Goal: Task Accomplishment & Management: Complete application form

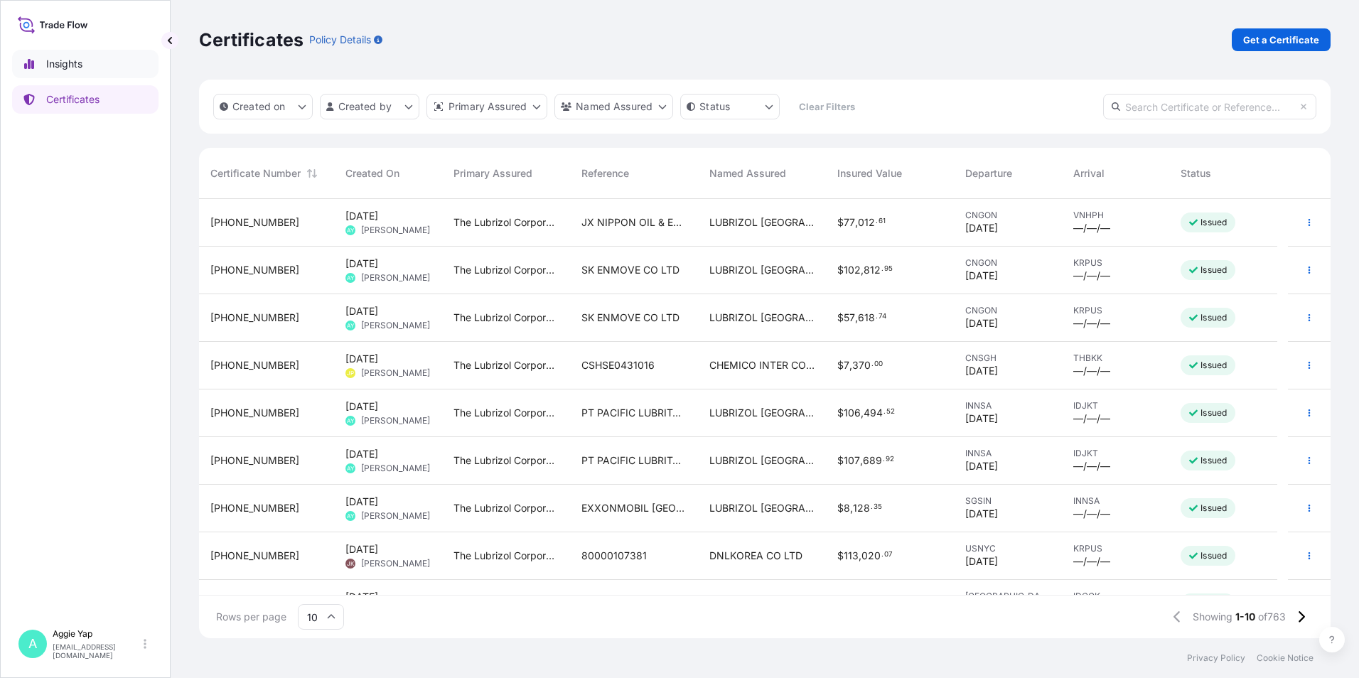
scroll to position [436, 1121]
click at [1270, 40] on p "Get a Certificate" at bounding box center [1281, 40] width 76 height 14
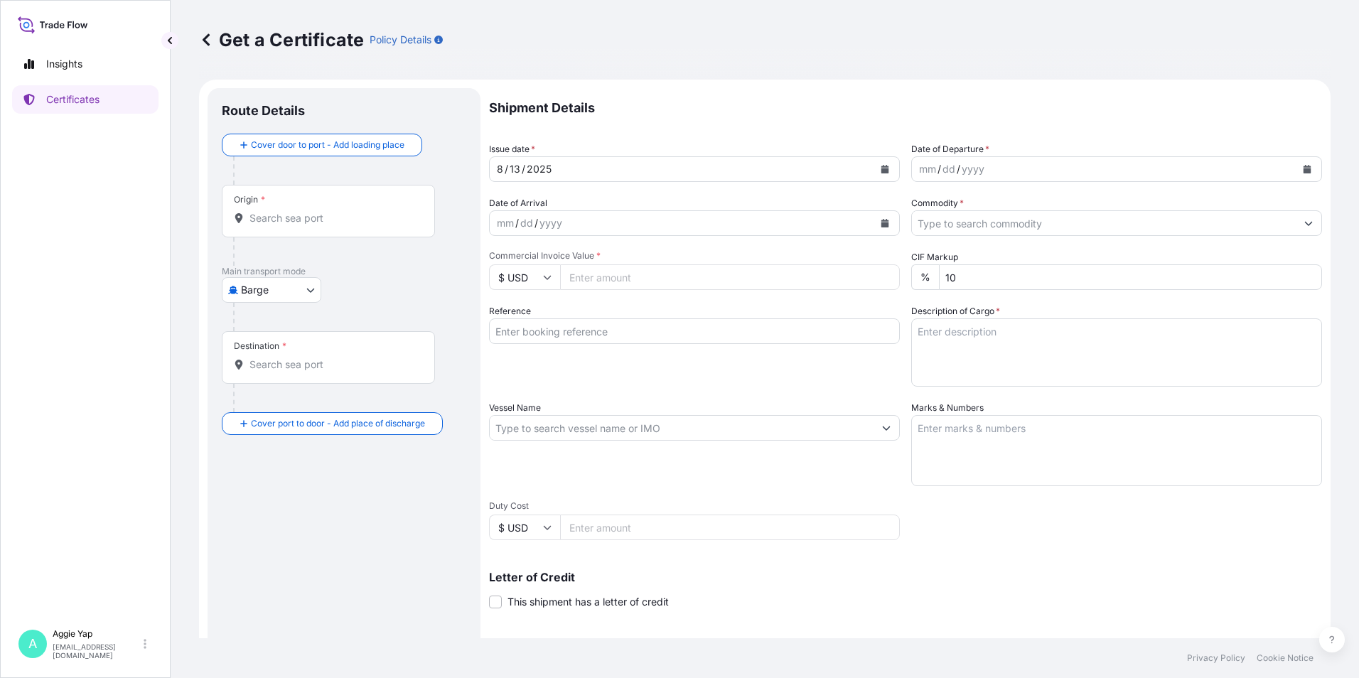
click at [281, 292] on body "Insights Certificates A [PERSON_NAME] [EMAIL_ADDRESS][DOMAIN_NAME] Get a Certif…" at bounding box center [679, 339] width 1359 height 678
click at [293, 398] on span "Ocean Vessel" at bounding box center [280, 404] width 63 height 14
select select "Ocean Vessel"
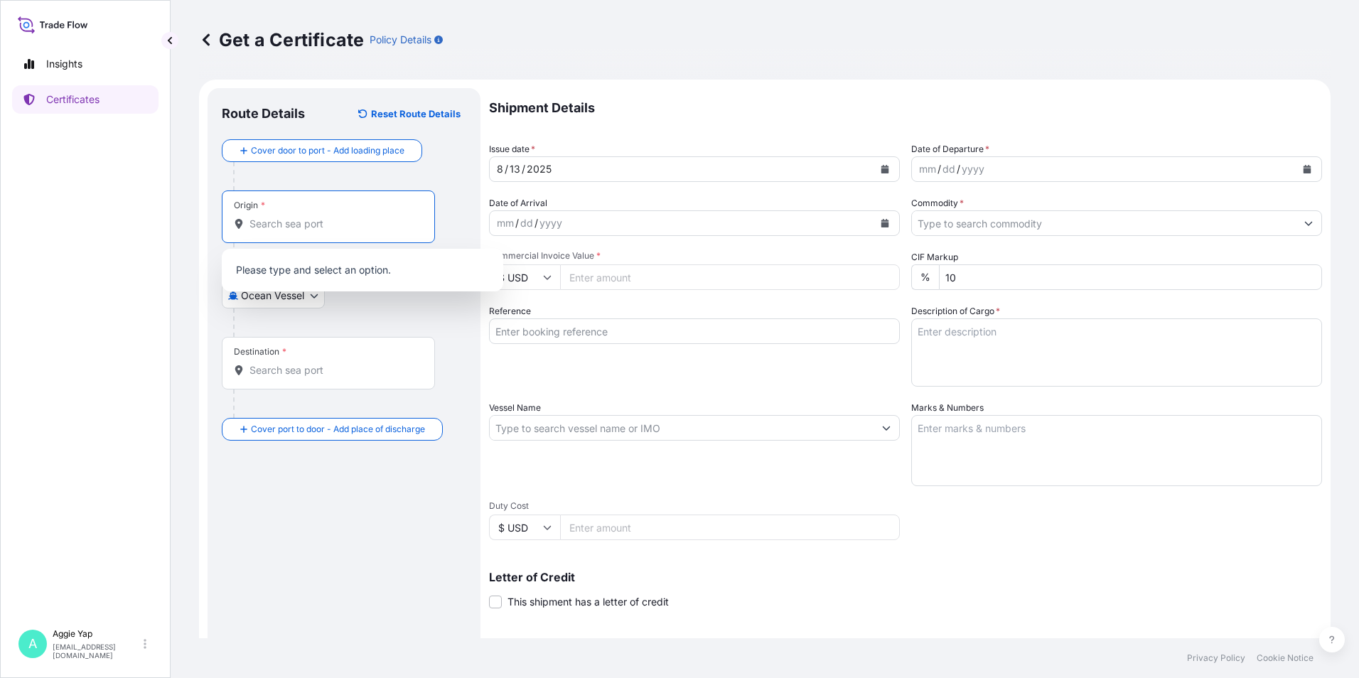
click at [328, 227] on input "Origin *" at bounding box center [333, 224] width 168 height 14
type input "GAOLAN"
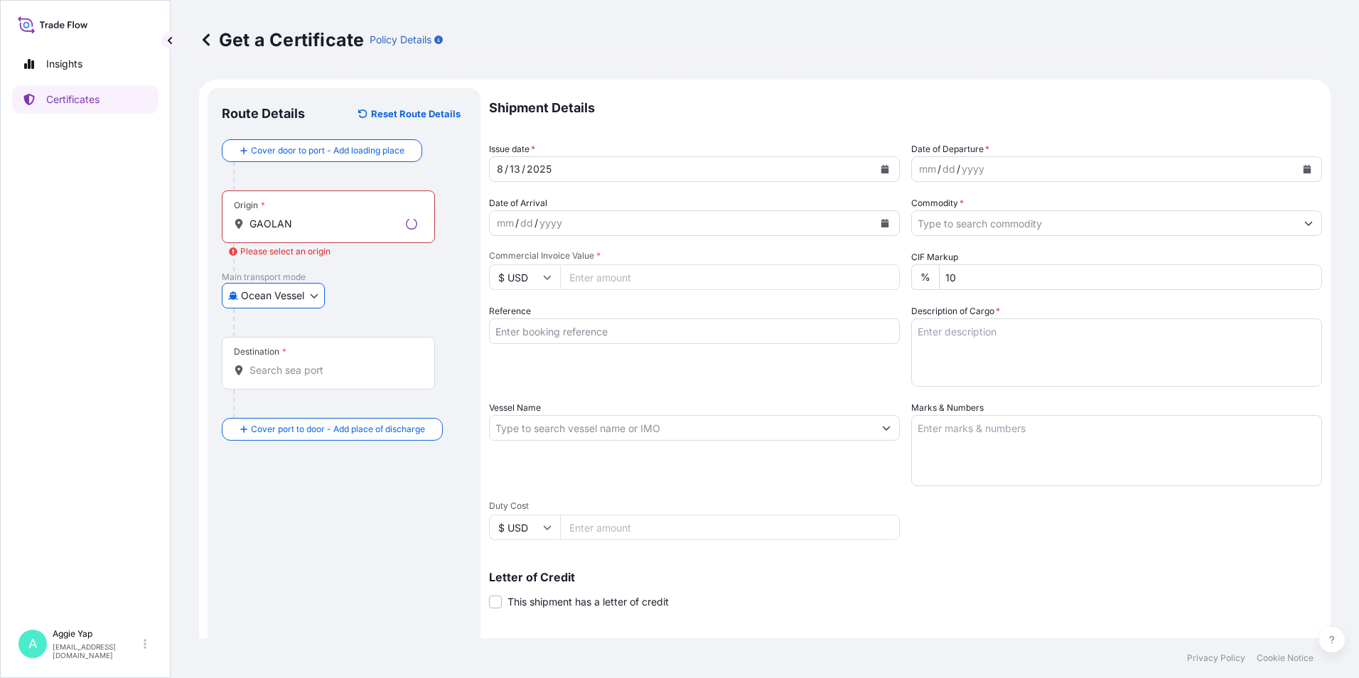
drag, startPoint x: 358, startPoint y: 227, endPoint x: 333, endPoint y: 227, distance: 25.6
click at [357, 226] on input "GAOLAN" at bounding box center [324, 224] width 151 height 14
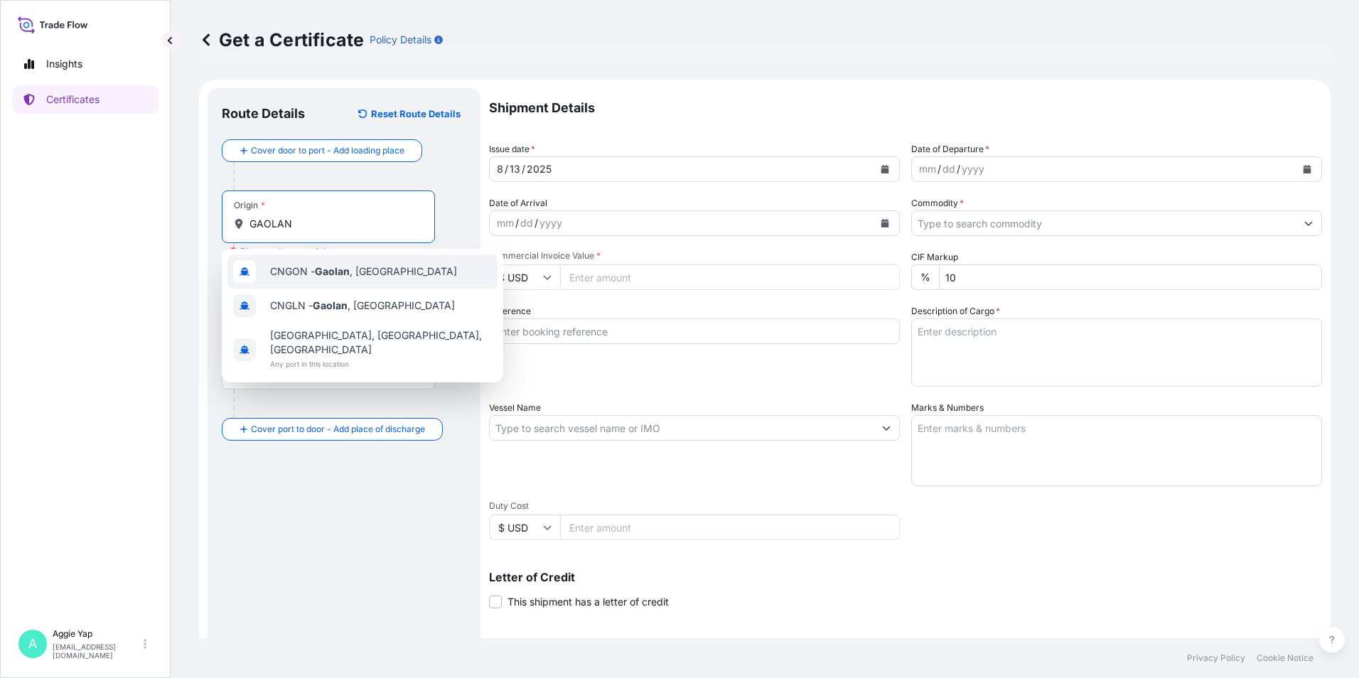
click at [308, 284] on div "CNGON - [GEOGRAPHIC_DATA] , [GEOGRAPHIC_DATA]" at bounding box center [362, 271] width 270 height 34
type input "CNGON - [GEOGRAPHIC_DATA], [GEOGRAPHIC_DATA]"
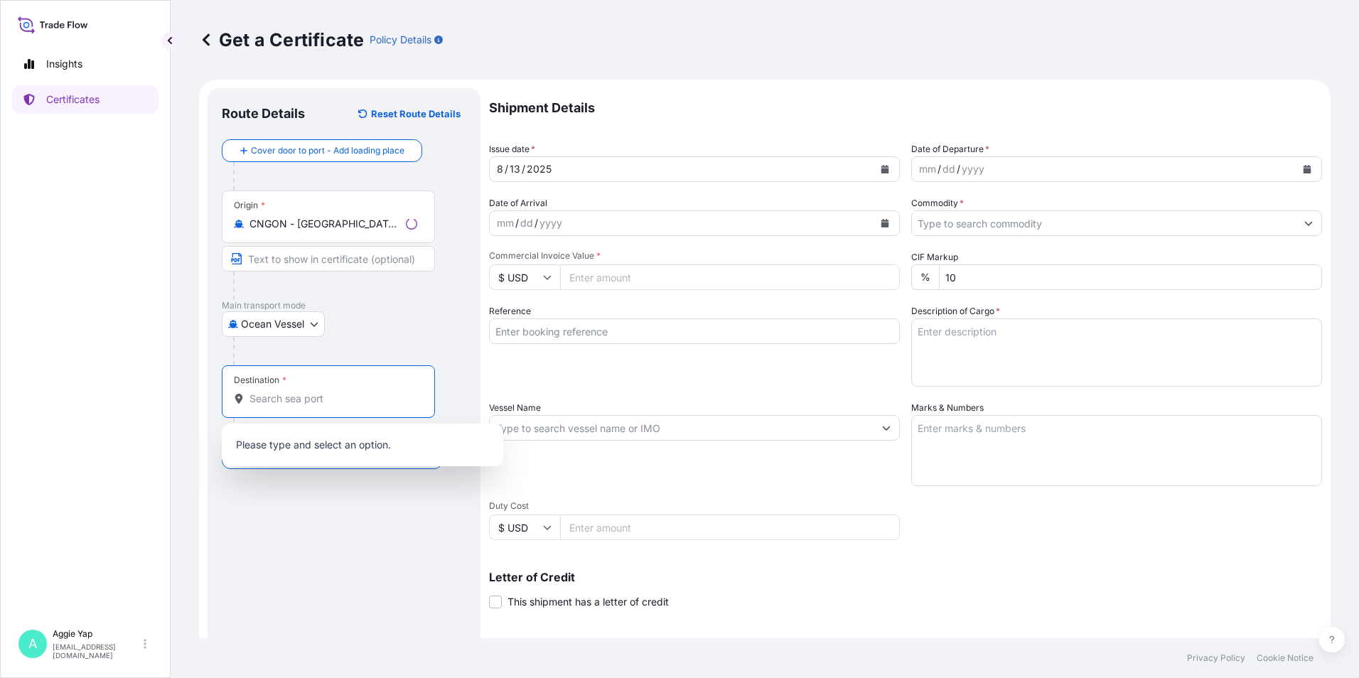
click at [284, 397] on input "Destination *" at bounding box center [333, 399] width 168 height 14
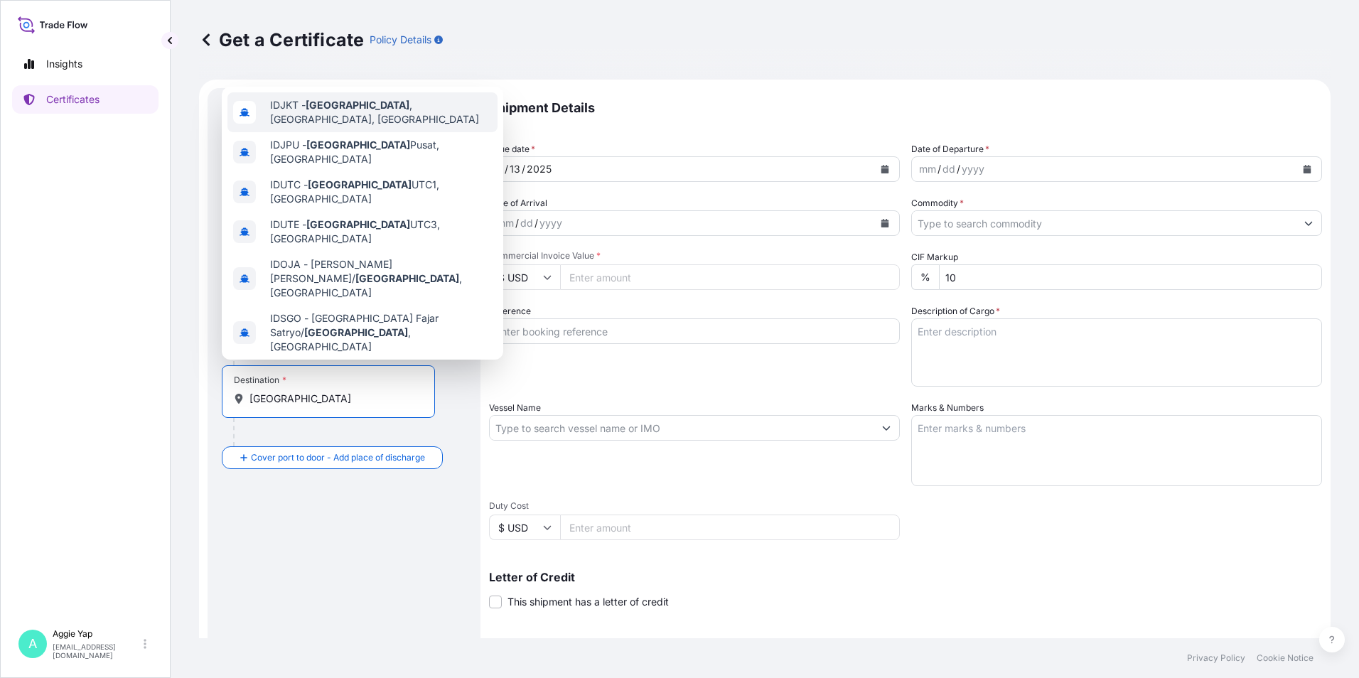
click at [399, 101] on div "IDJKT - [GEOGRAPHIC_DATA] , [GEOGRAPHIC_DATA], [GEOGRAPHIC_DATA]" at bounding box center [362, 112] width 270 height 40
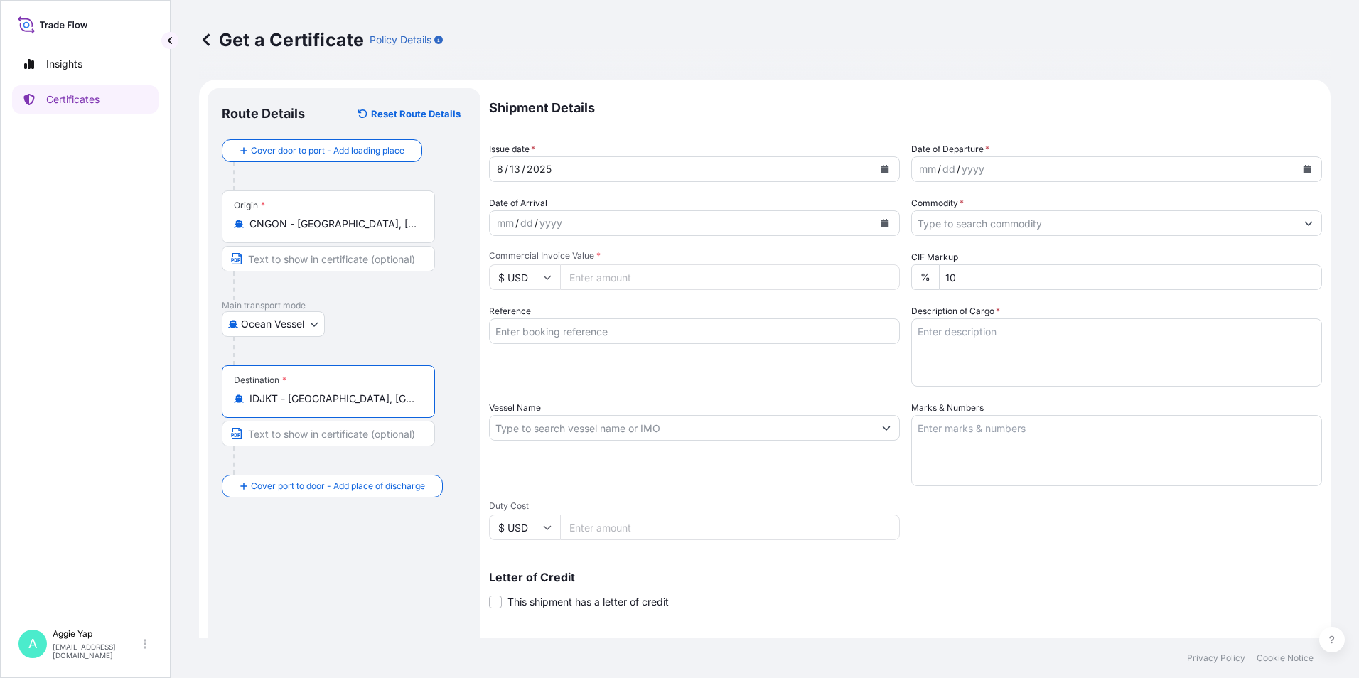
type input "IDJKT - [GEOGRAPHIC_DATA], [GEOGRAPHIC_DATA], [GEOGRAPHIC_DATA]"
click at [883, 173] on button "Calendar" at bounding box center [884, 169] width 23 height 23
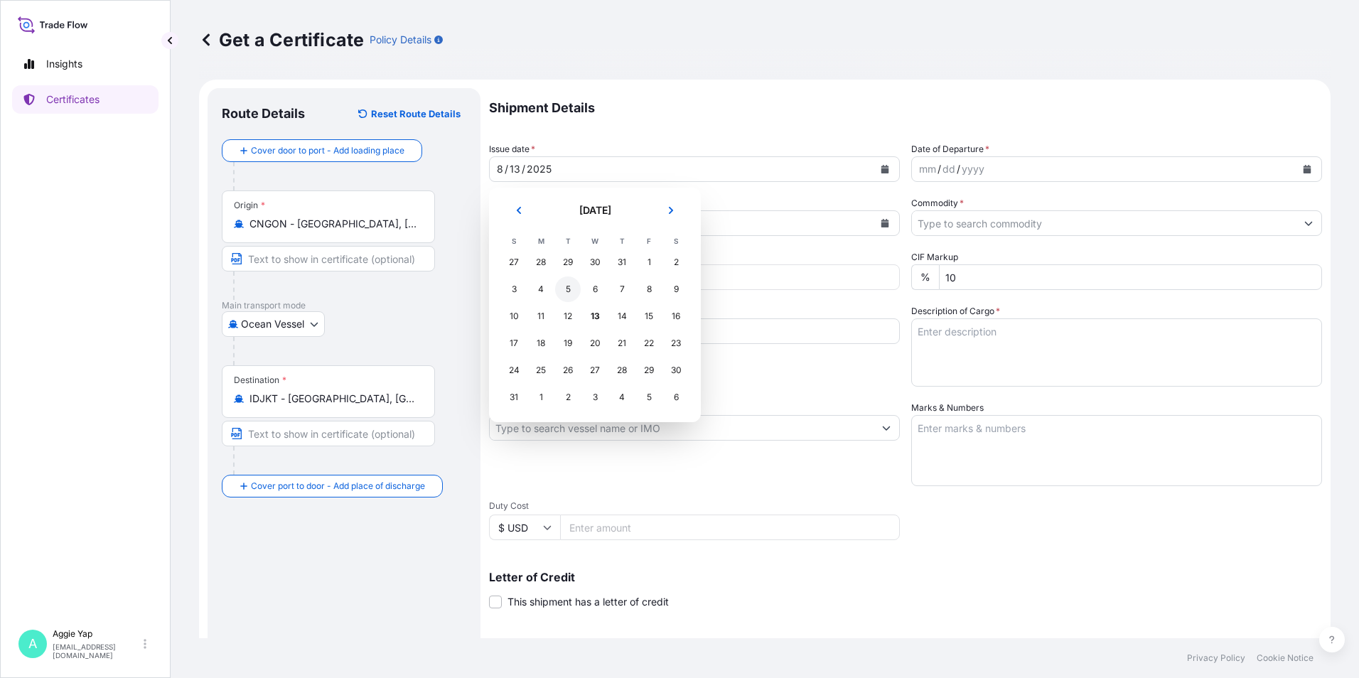
click at [574, 298] on div "5" at bounding box center [568, 289] width 26 height 26
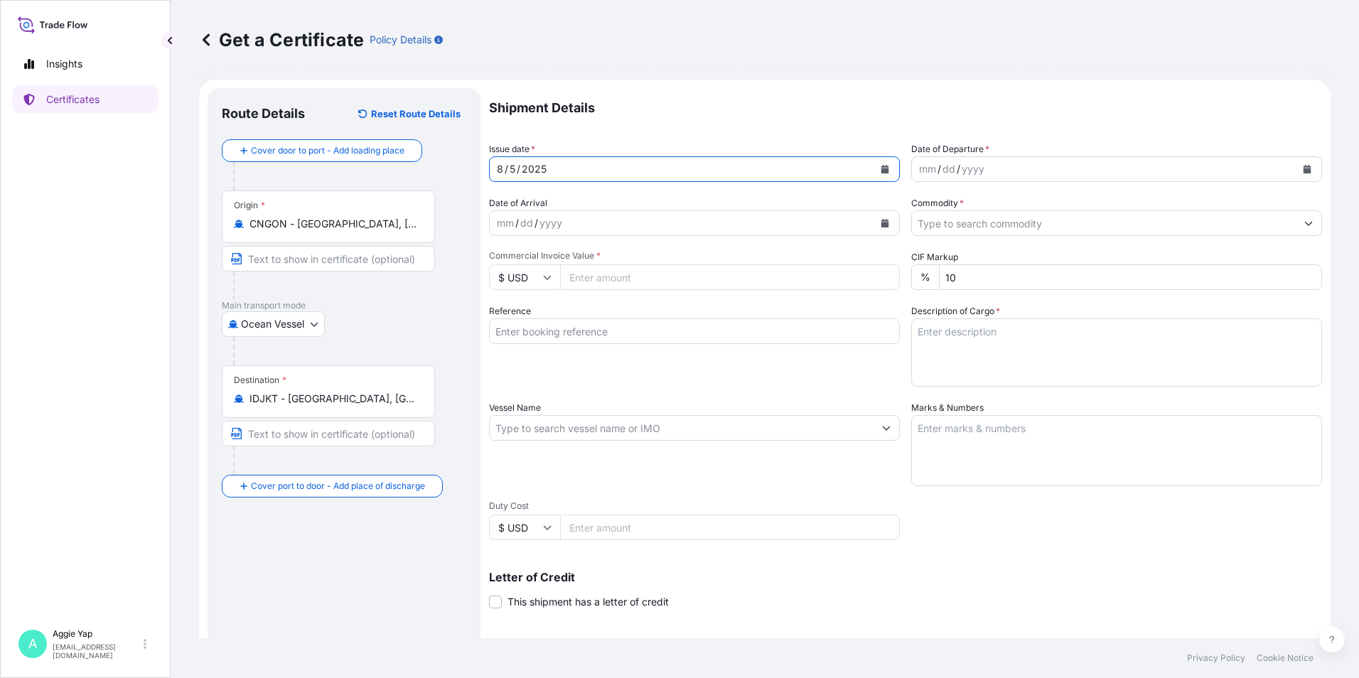
click at [1298, 176] on button "Calendar" at bounding box center [1307, 169] width 23 height 23
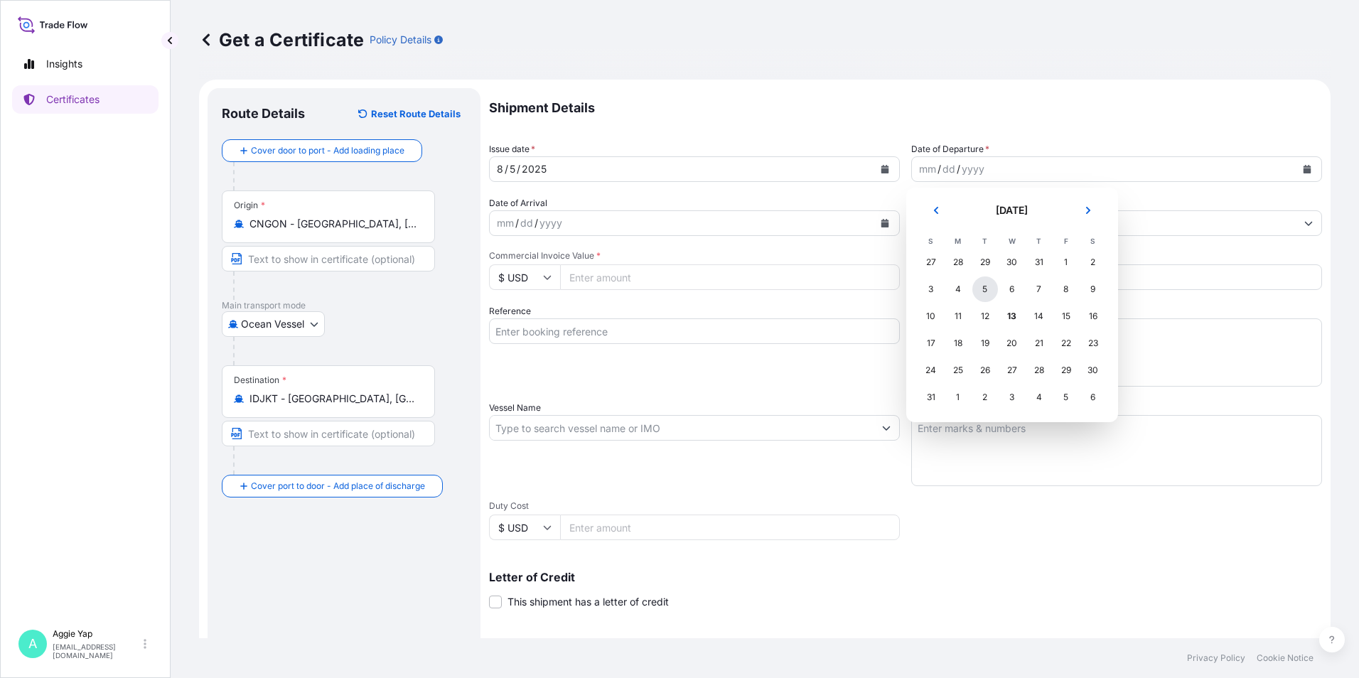
click at [985, 290] on div "5" at bounding box center [985, 289] width 26 height 26
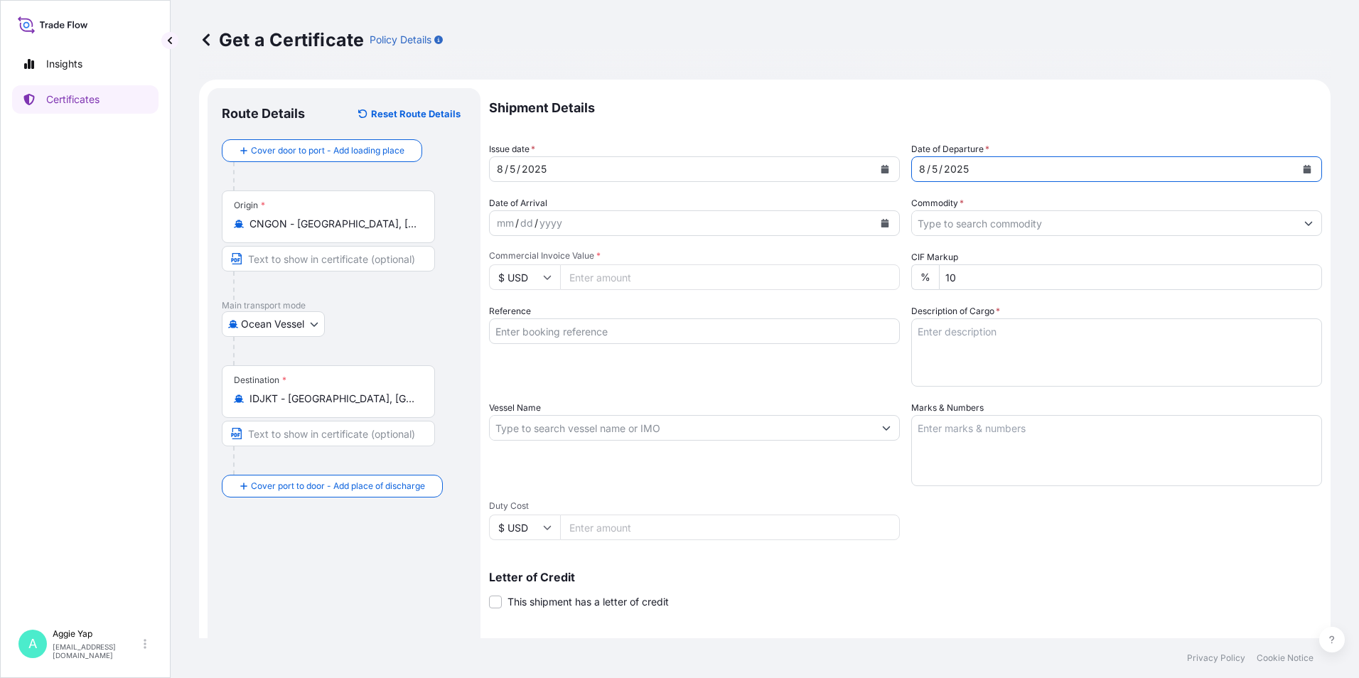
click at [972, 229] on input "Commodity *" at bounding box center [1104, 223] width 384 height 26
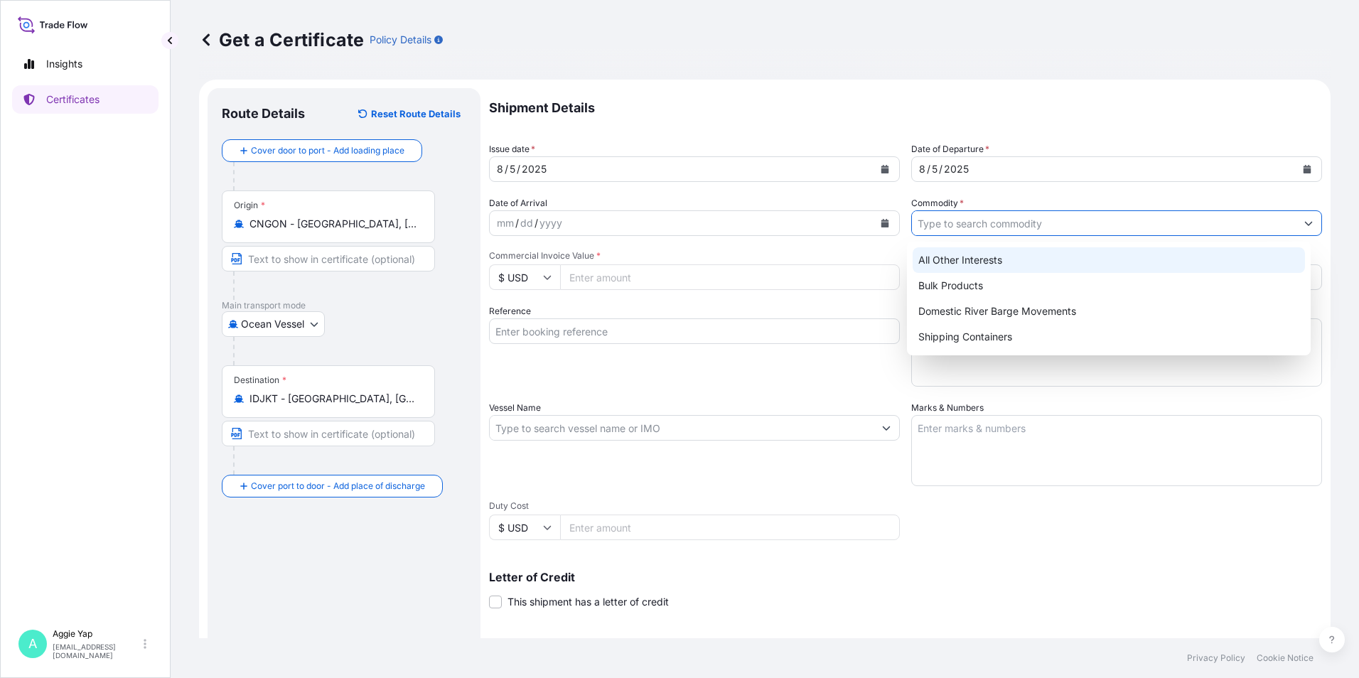
click at [972, 257] on div "All Other Interests" at bounding box center [1109, 260] width 393 height 26
type input "All Other Interests"
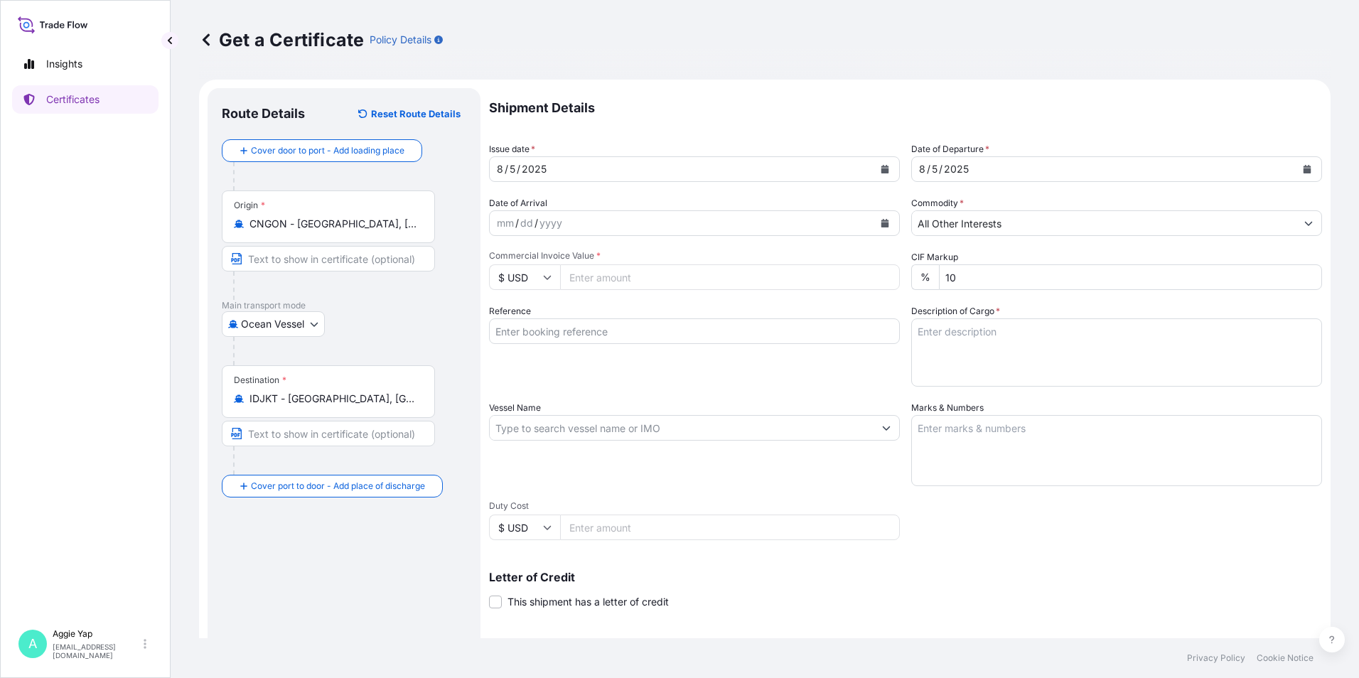
click at [650, 284] on input "Commercial Invoice Value *" at bounding box center [730, 277] width 340 height 26
type input "75671.68"
drag, startPoint x: 635, startPoint y: 301, endPoint x: 618, endPoint y: 322, distance: 27.2
click at [635, 301] on div "Shipment Details Issue date * [DATE] Date of Departure * [DATE] Date of Arrival…" at bounding box center [905, 426] width 833 height 677
click at [581, 333] on input "Reference" at bounding box center [694, 331] width 411 height 26
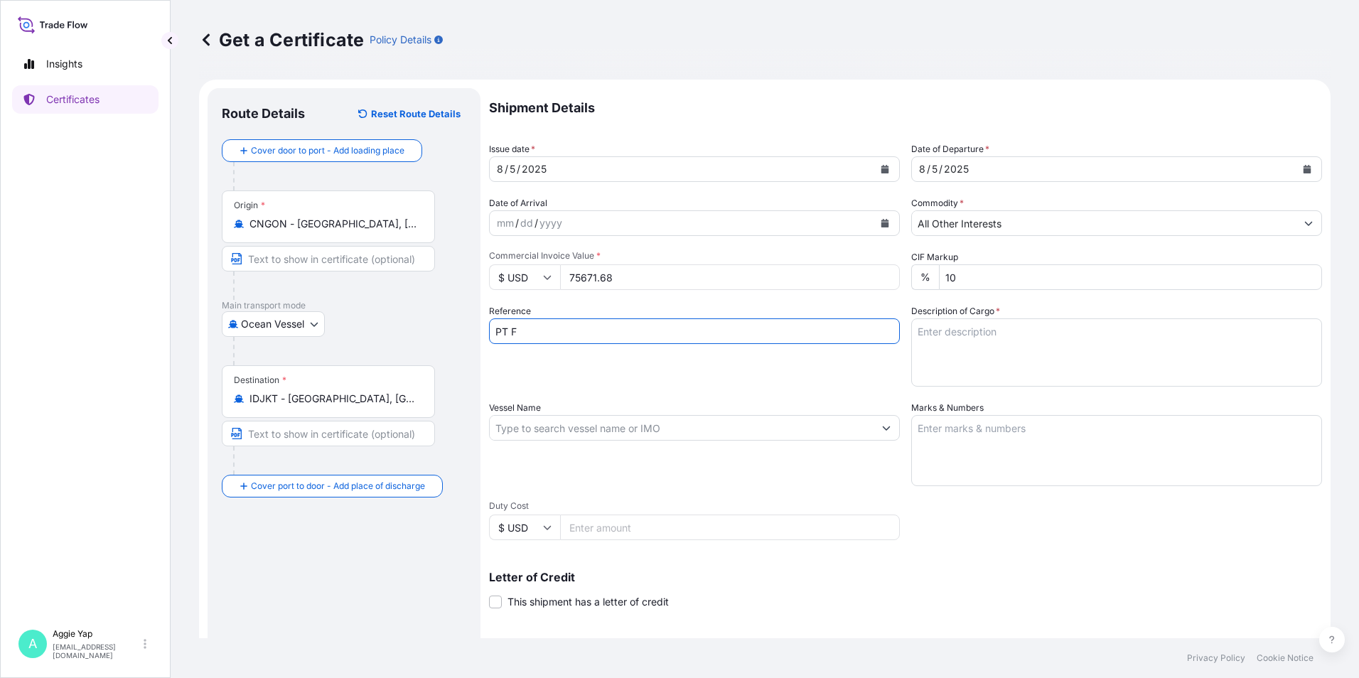
type input "PT FEDERAL KARYATAMA"
click at [559, 419] on input "Vessel Name" at bounding box center [682, 428] width 384 height 26
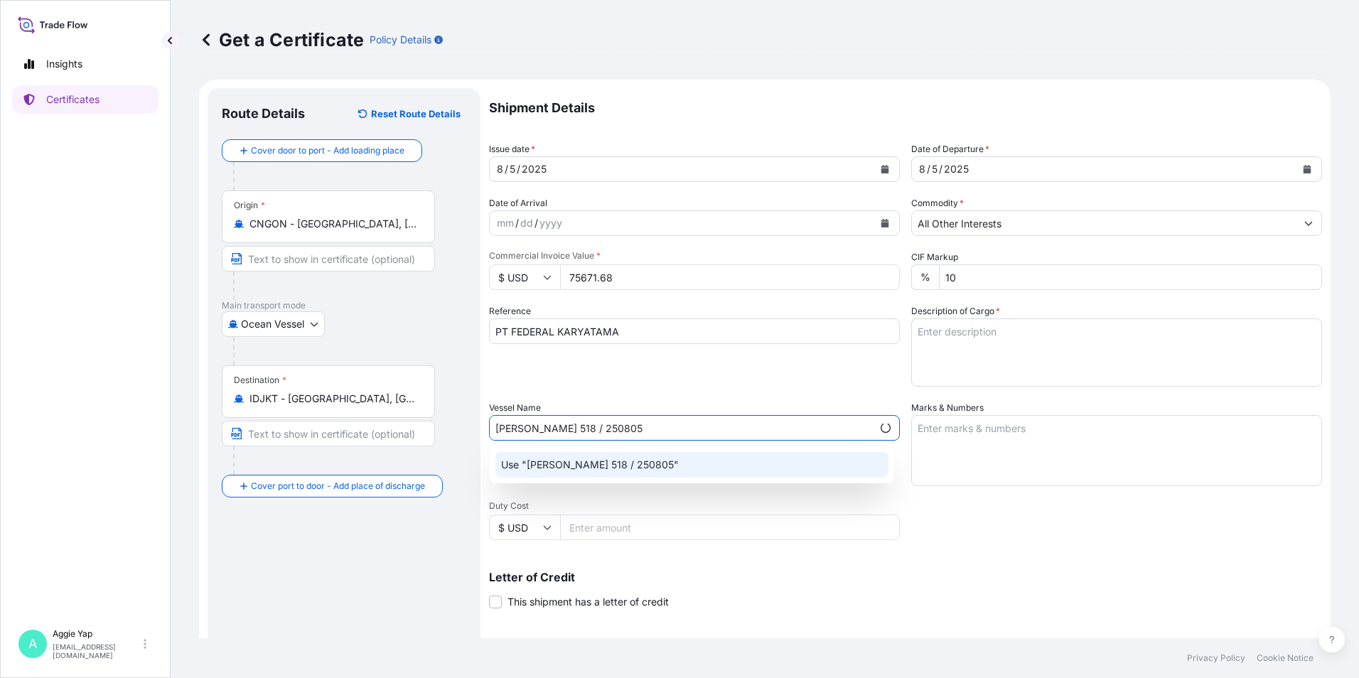
click at [733, 471] on div "Use "[PERSON_NAME] 518 / 250805"" at bounding box center [691, 465] width 393 height 26
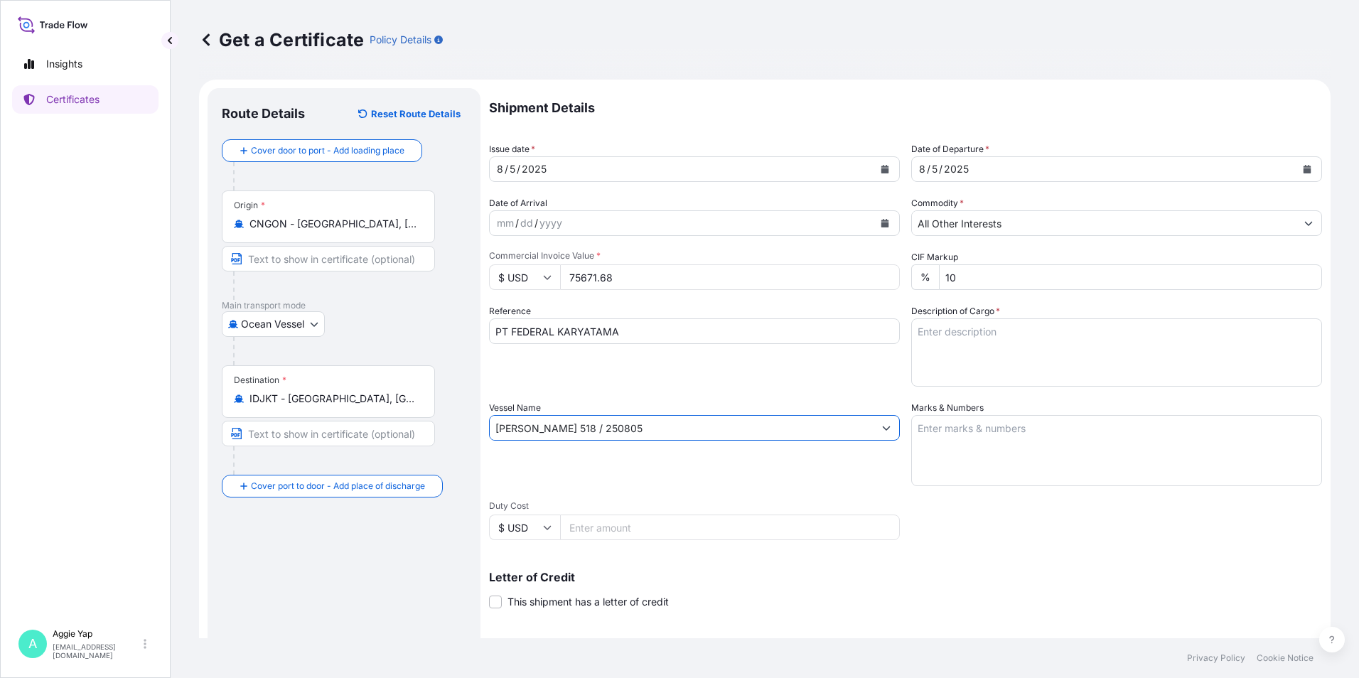
type input "[PERSON_NAME] 518 / 250805"
click at [1023, 432] on textarea "Marks & Numbers" at bounding box center [1116, 450] width 411 height 71
type textarea "AS PER BILL OF LADING"
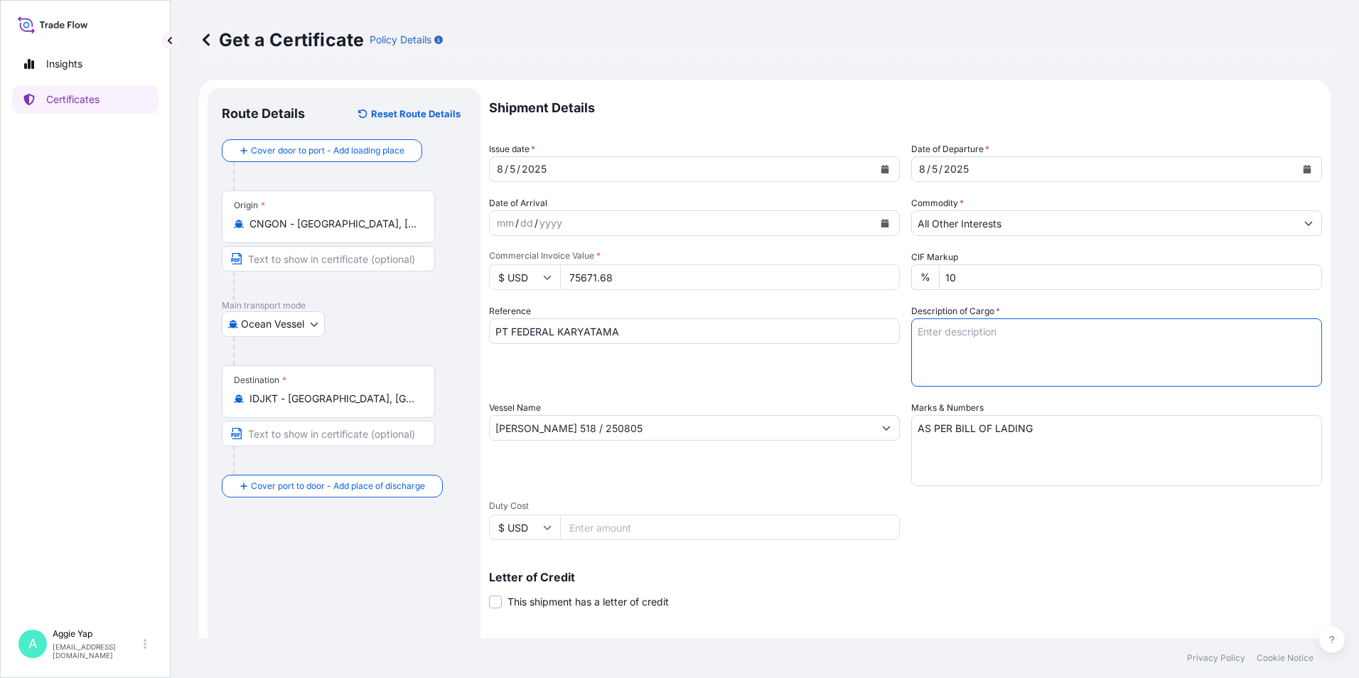
click at [1017, 340] on textarea "Description of Cargo *" at bounding box center [1116, 352] width 411 height 68
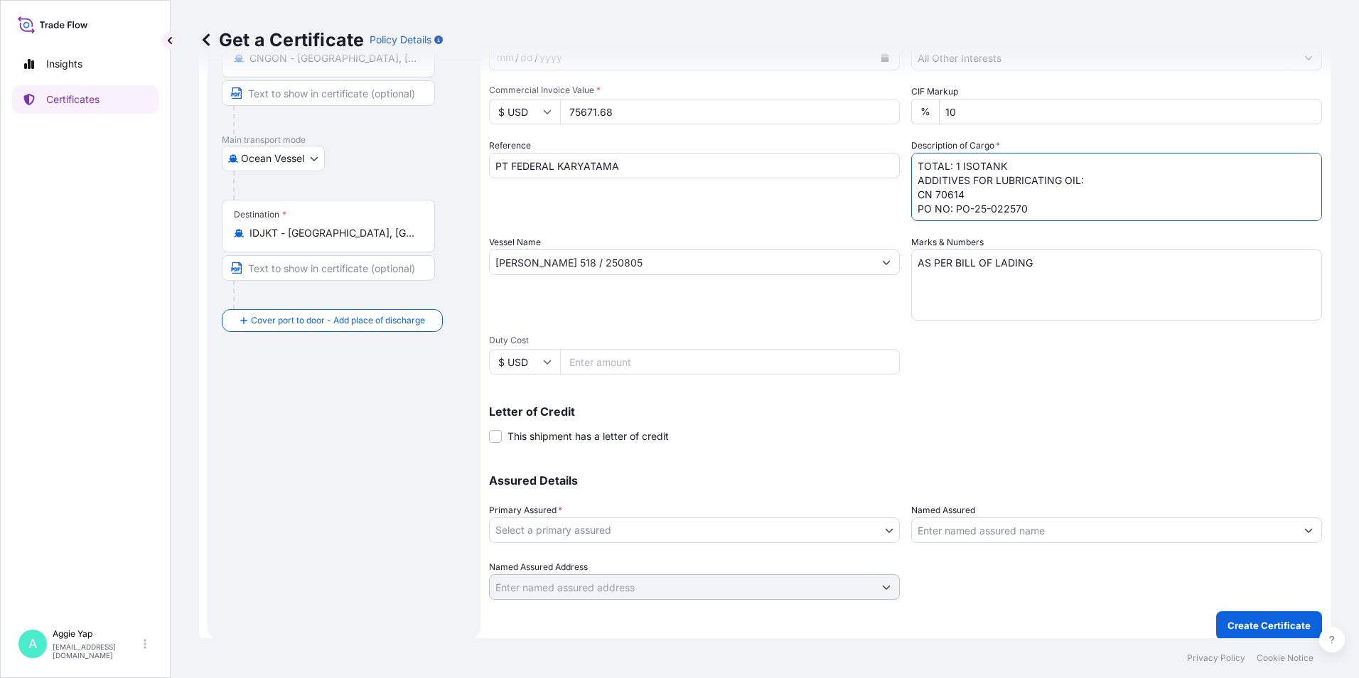
scroll to position [176, 0]
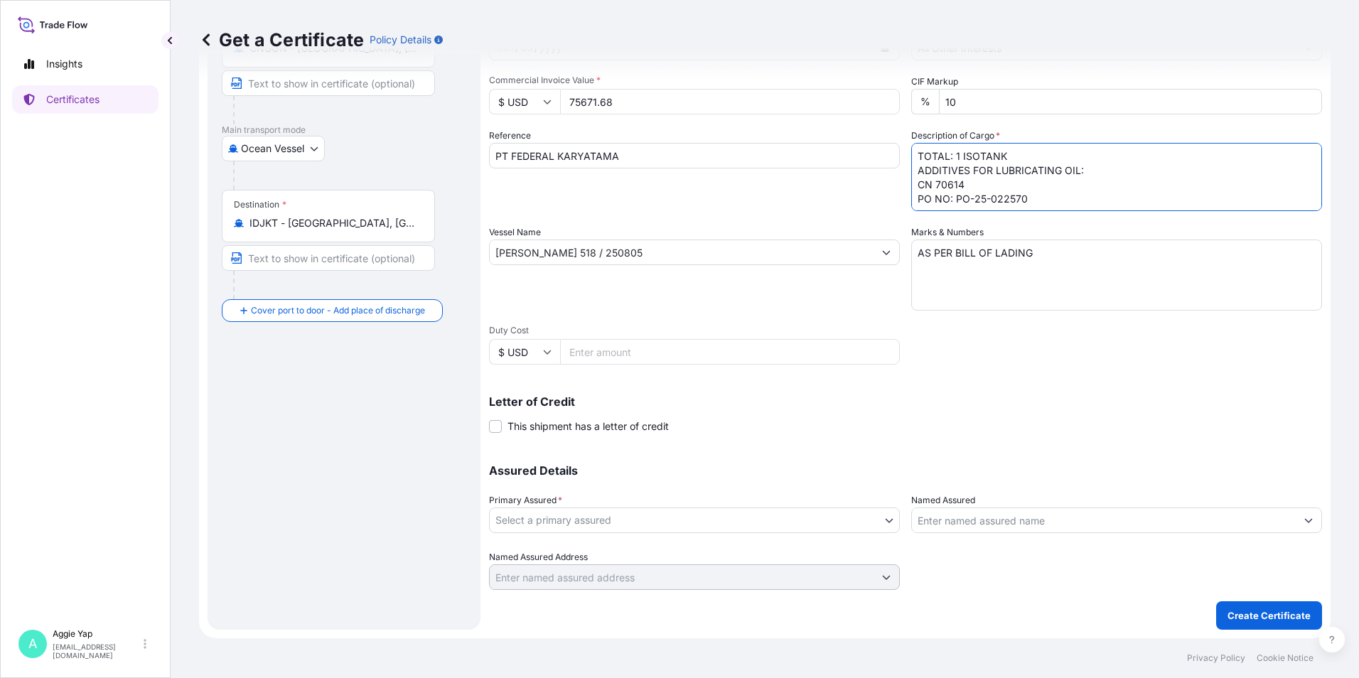
type textarea "TOTAL: 1 ISOTANK ADDITIVES FOR LUBRICATING OIL: CN 70614 PO NO: PO-25-022570"
click at [563, 521] on body "Insights Certificates A [PERSON_NAME] [EMAIL_ADDRESS][DOMAIN_NAME] Get a Certif…" at bounding box center [679, 339] width 1359 height 678
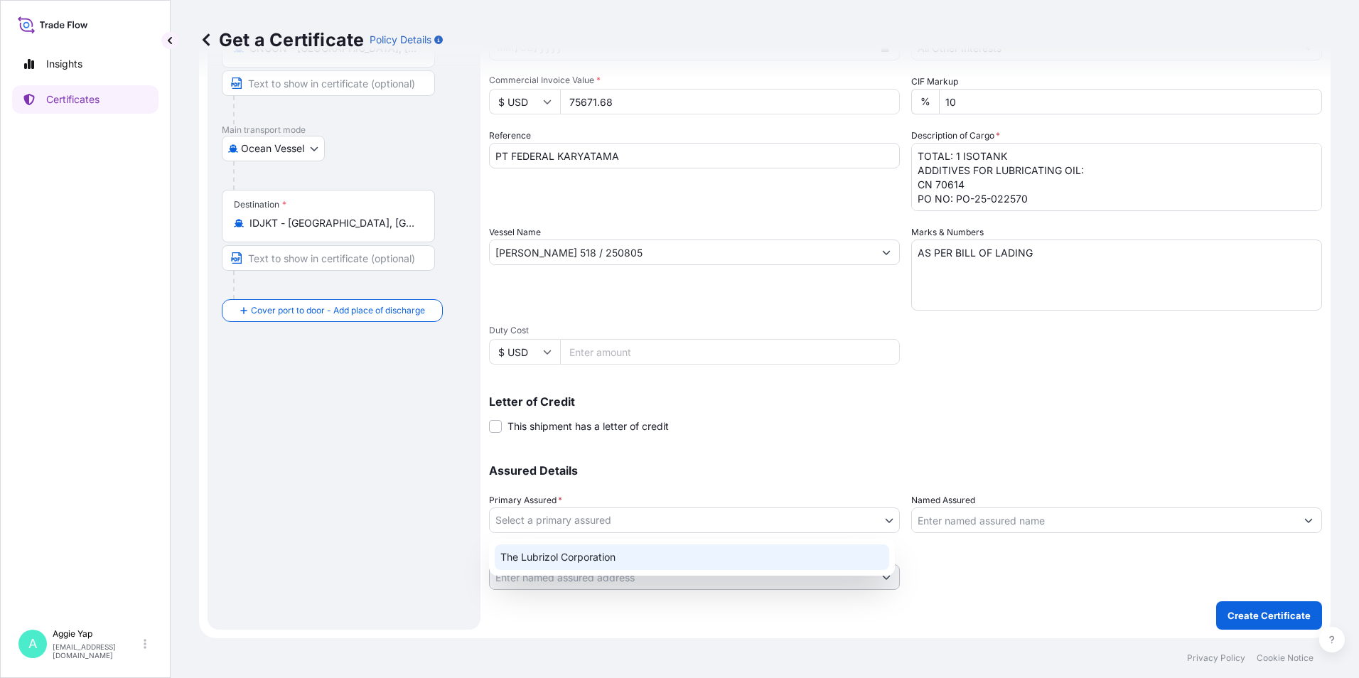
click at [553, 549] on div "The Lubrizol Corporation" at bounding box center [692, 557] width 394 height 26
select select "31566"
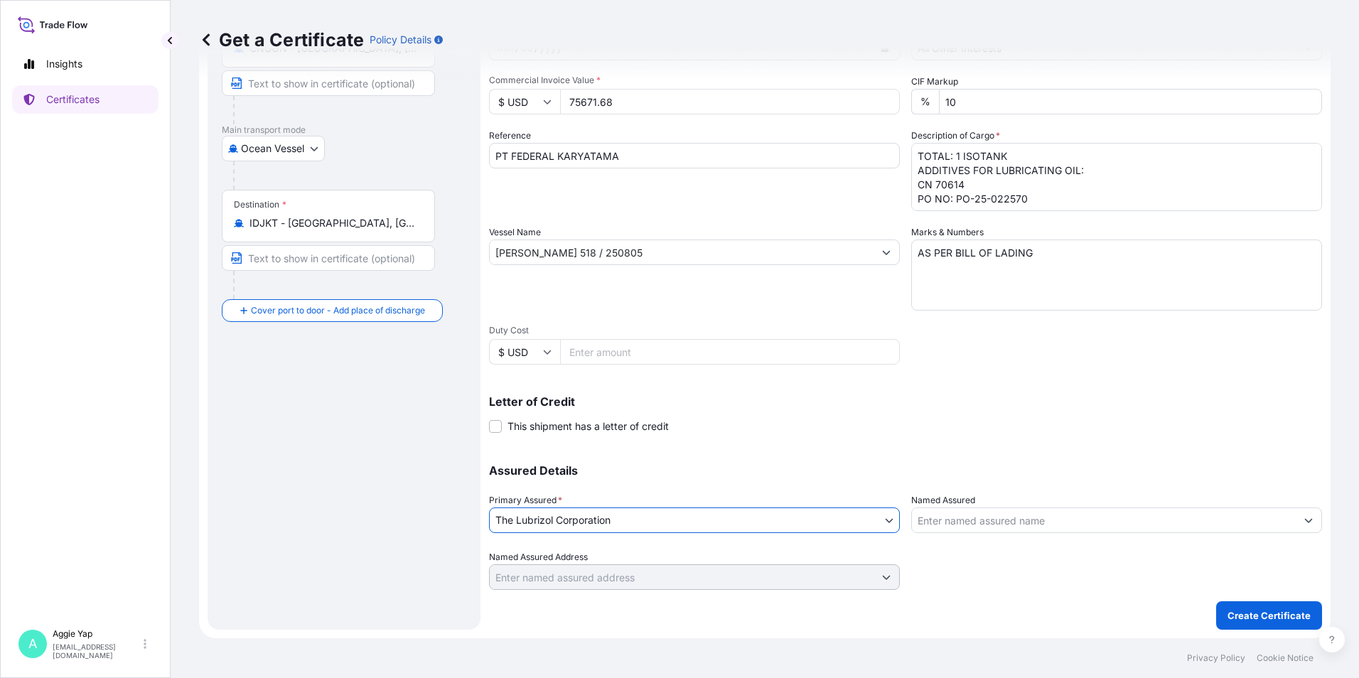
click at [977, 513] on input "Named Assured" at bounding box center [1104, 520] width 384 height 26
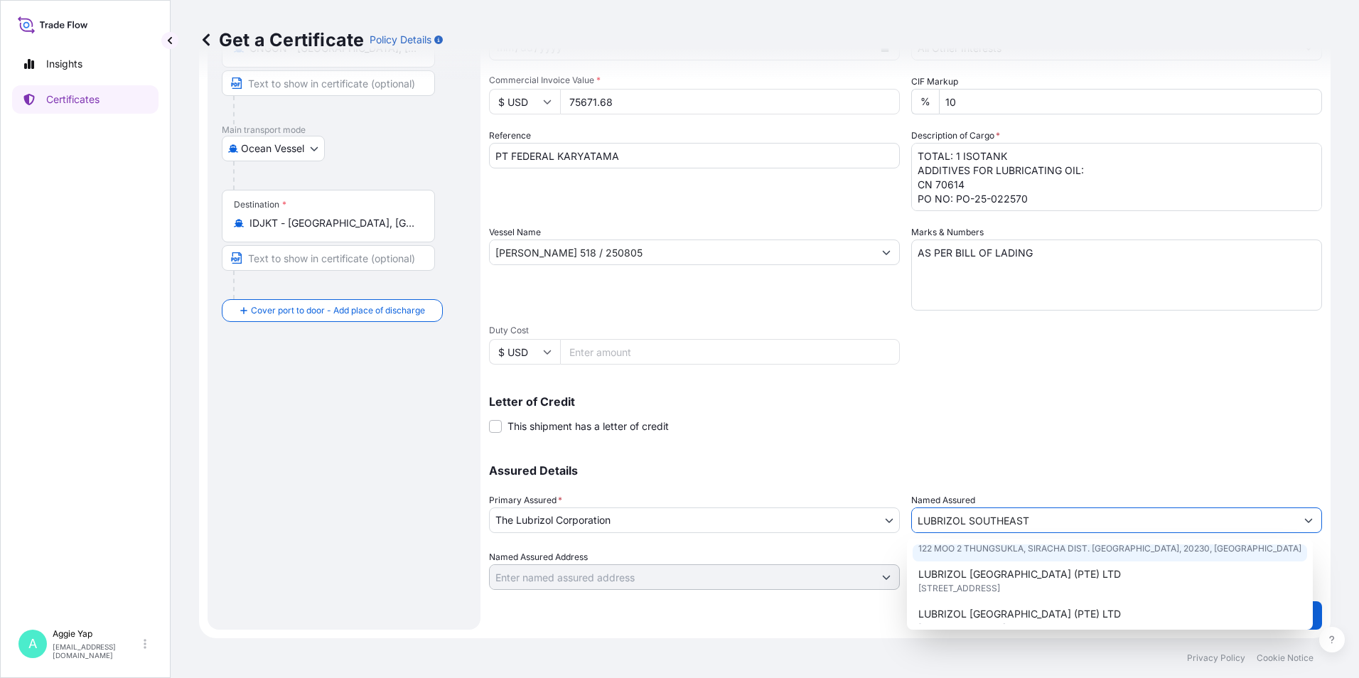
scroll to position [71, 0]
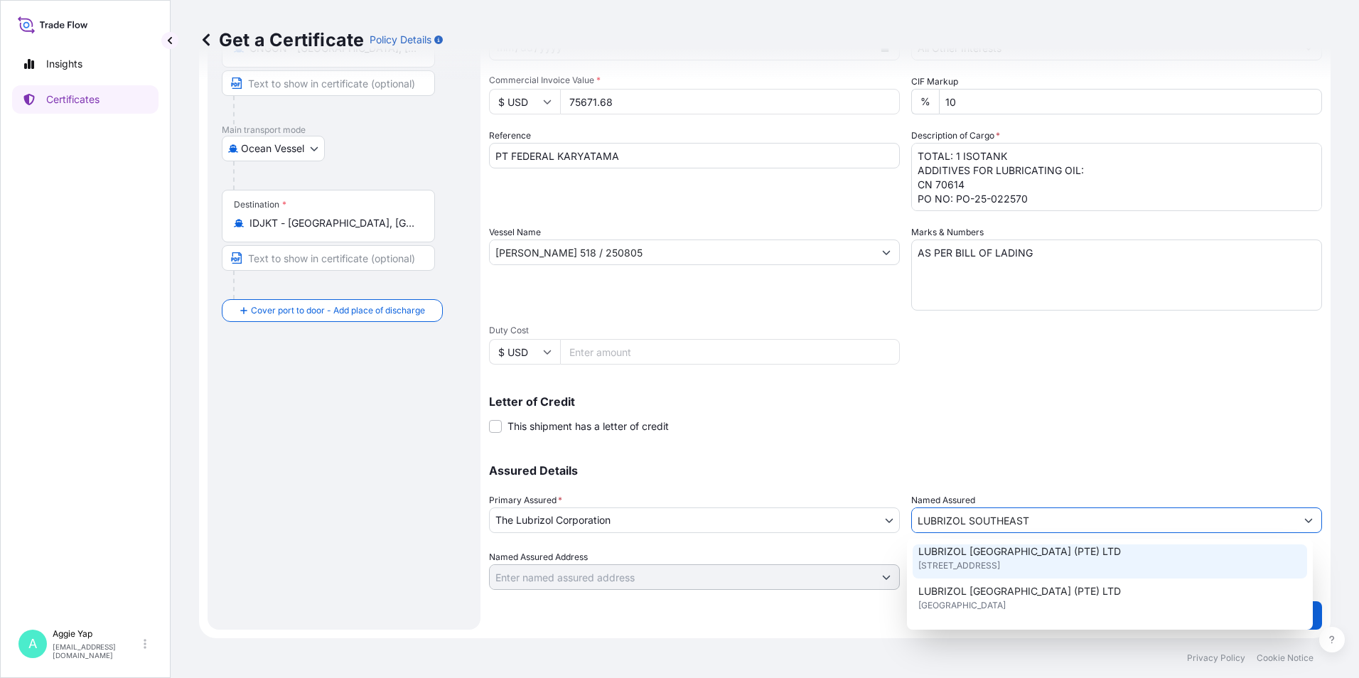
click at [1000, 571] on span "[STREET_ADDRESS]" at bounding box center [959, 566] width 82 height 14
type input "LUBRIZOL [GEOGRAPHIC_DATA] (PTE) LTD"
type input "[STREET_ADDRESS]"
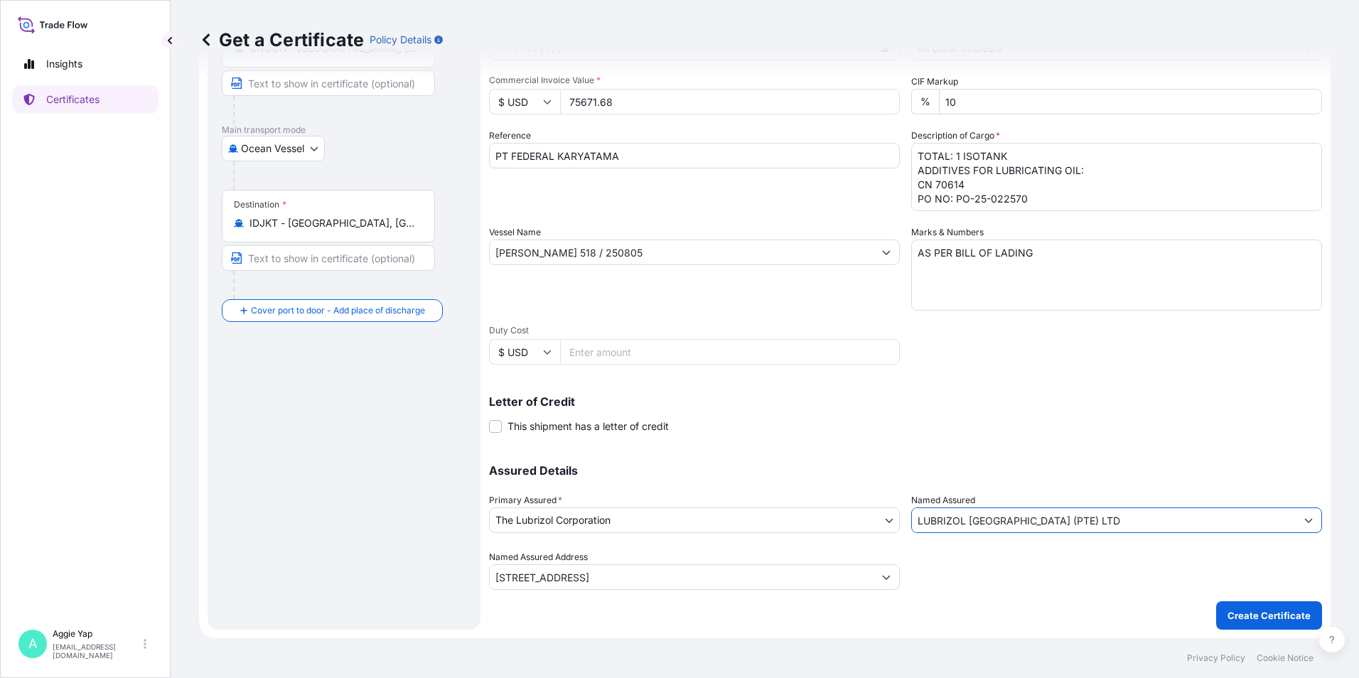
type input "LUBRIZOL [GEOGRAPHIC_DATA] (PTE) LTD"
click at [1029, 470] on p "Assured Details" at bounding box center [905, 470] width 833 height 11
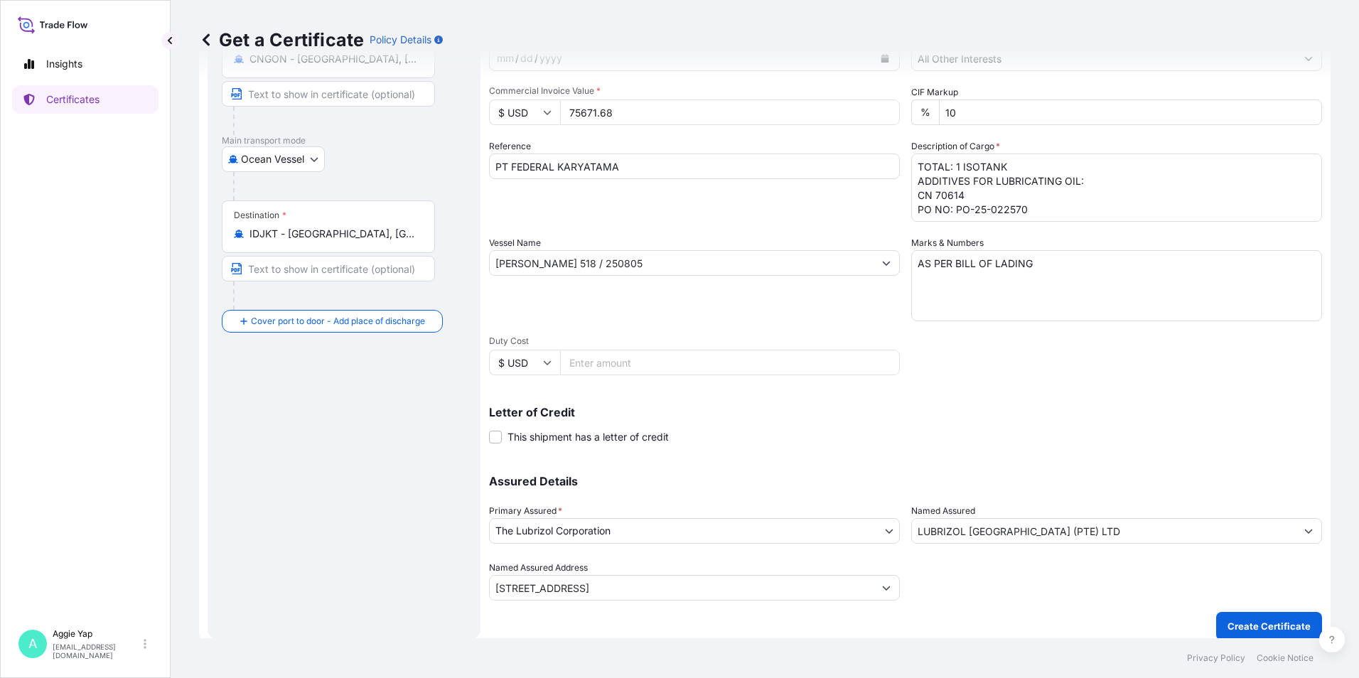
scroll to position [176, 0]
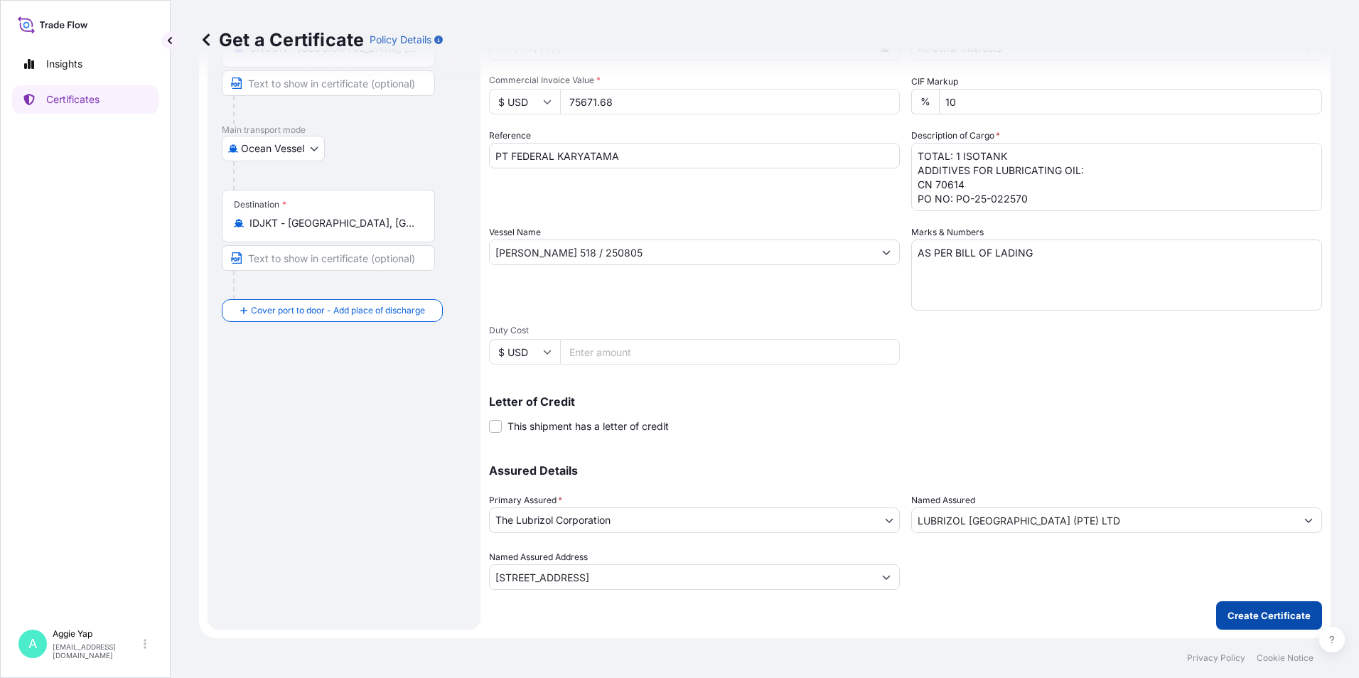
click at [1255, 606] on button "Create Certificate" at bounding box center [1269, 615] width 106 height 28
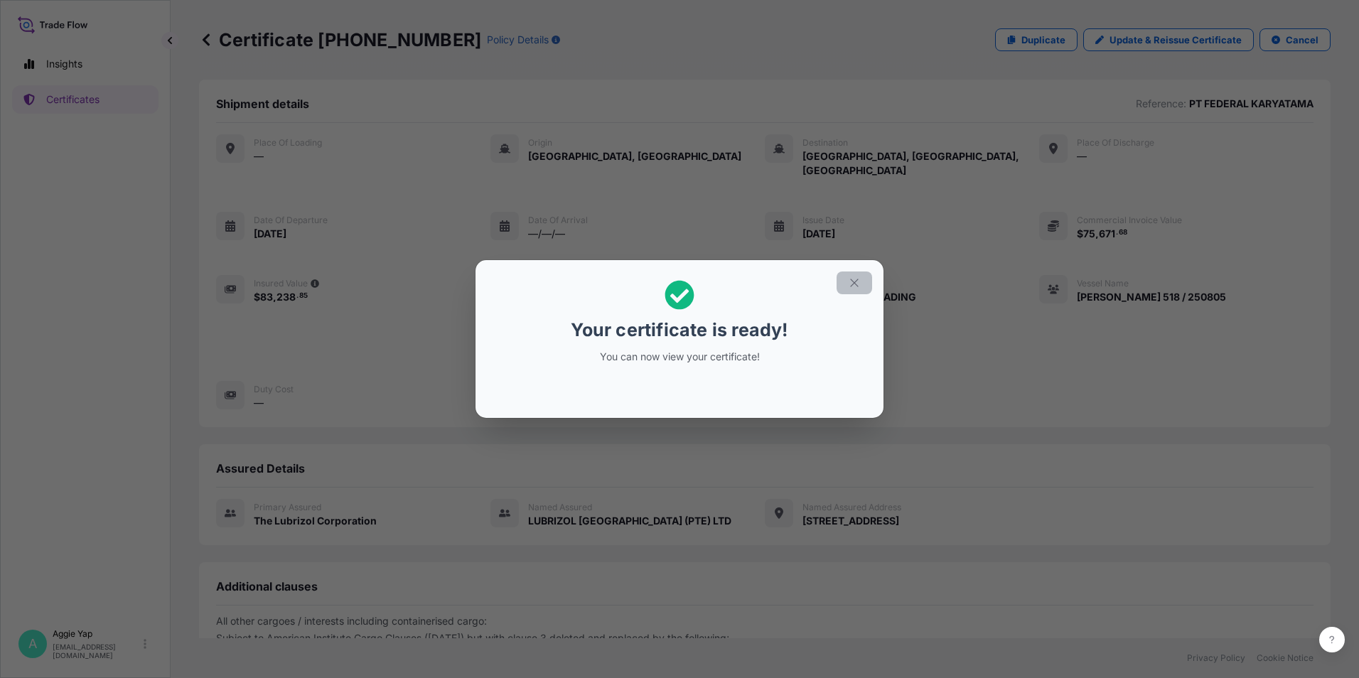
click at [851, 286] on icon "button" at bounding box center [854, 283] width 8 height 8
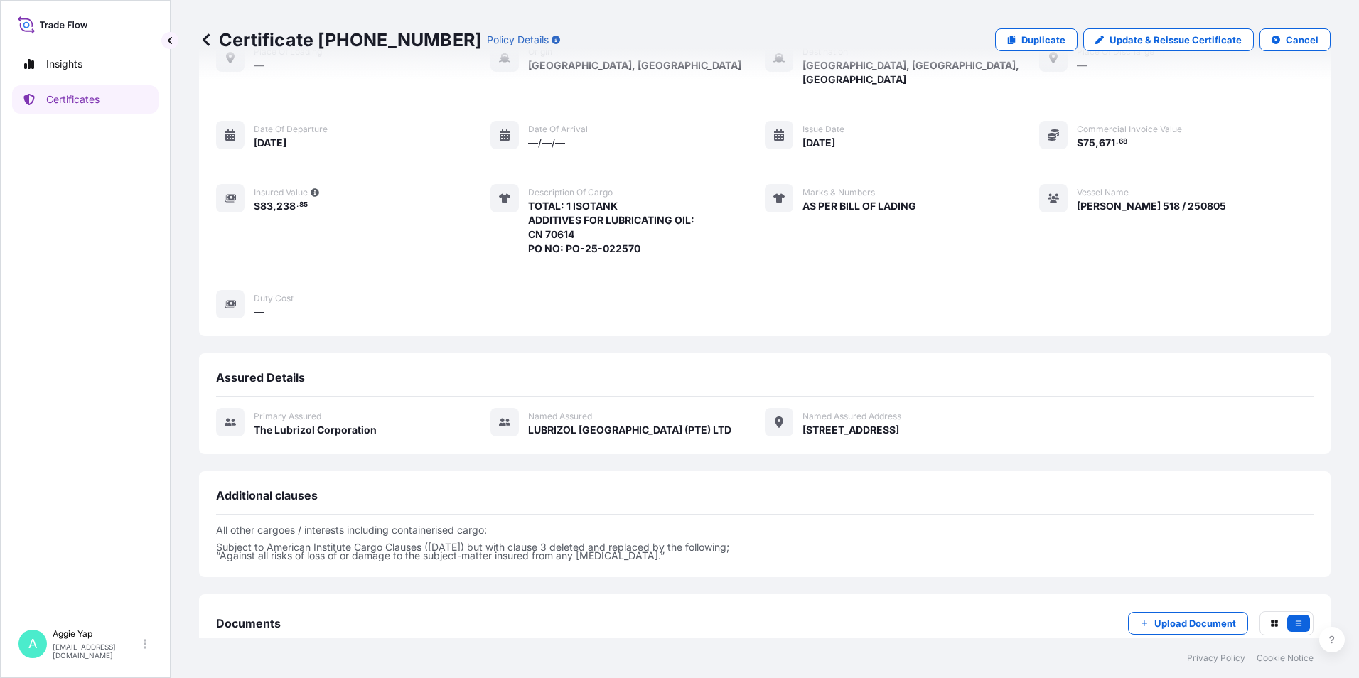
scroll to position [166, 0]
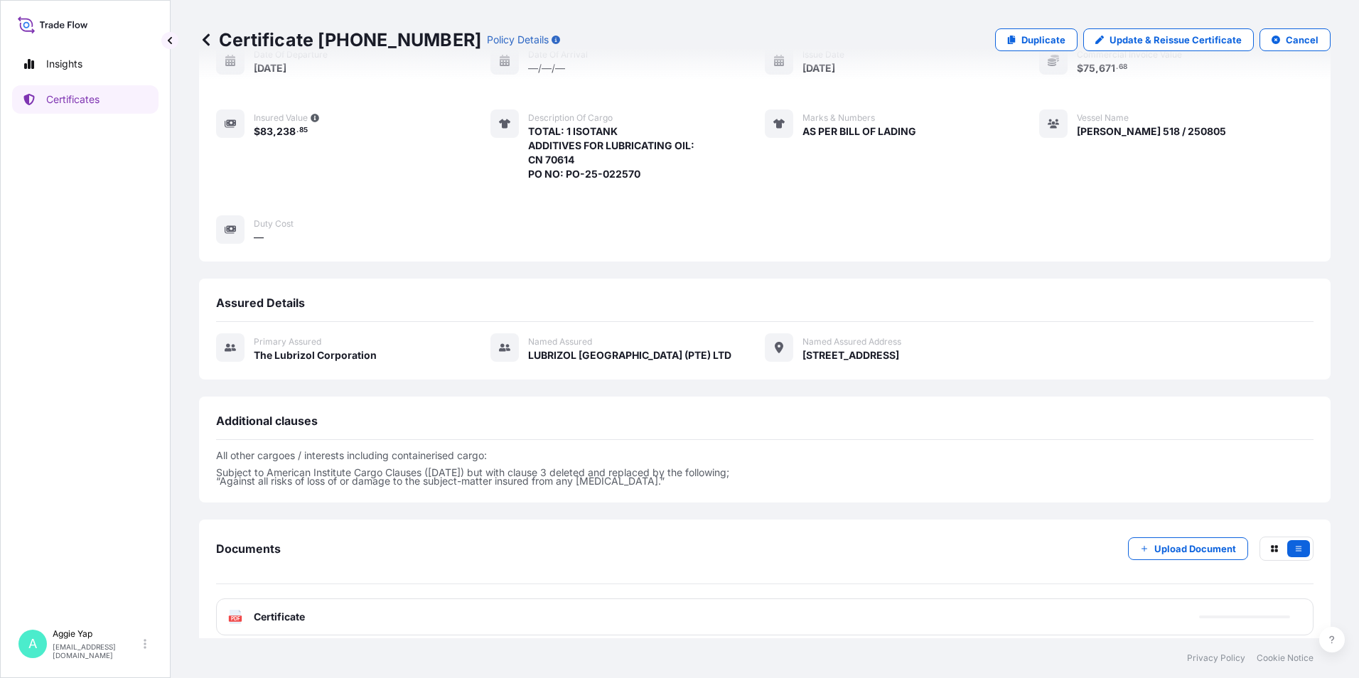
click at [260, 610] on span "Certificate" at bounding box center [279, 617] width 51 height 14
click at [263, 612] on div "PDF Certificate" at bounding box center [764, 616] width 1097 height 37
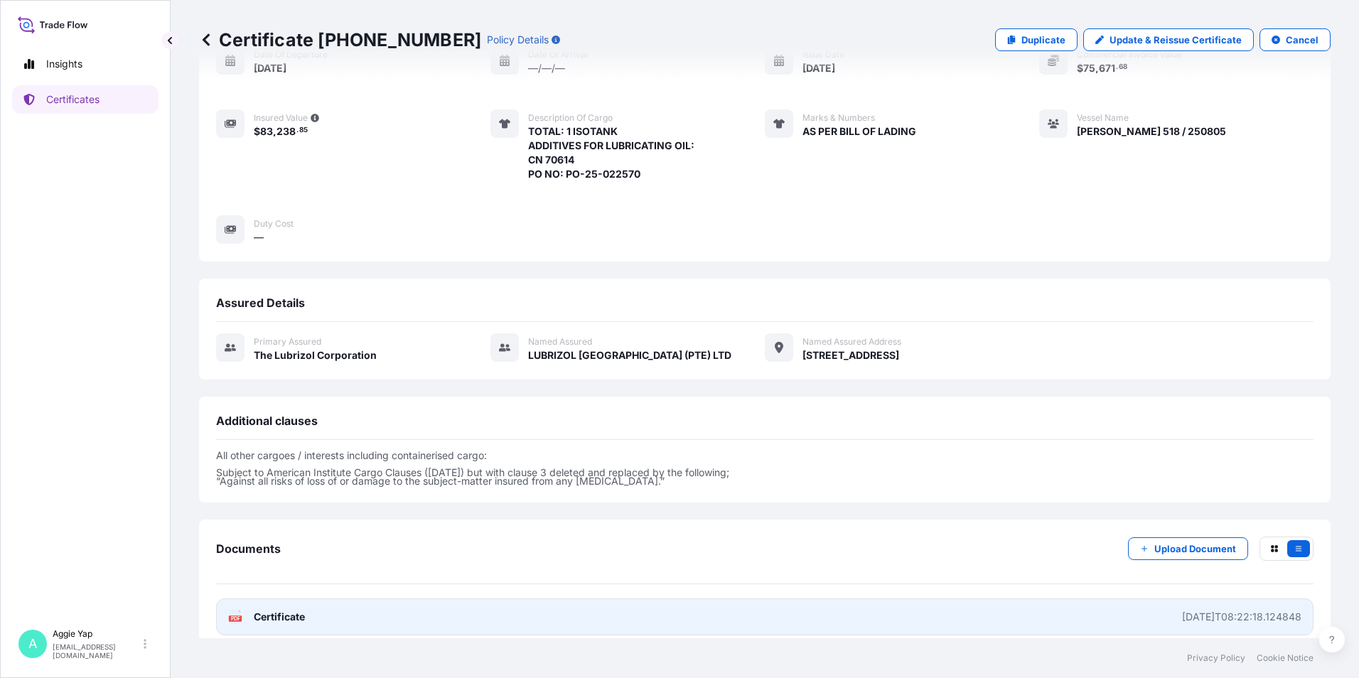
click at [276, 613] on link "PDF Certificate [DATE]T08:22:18.124848" at bounding box center [764, 616] width 1097 height 37
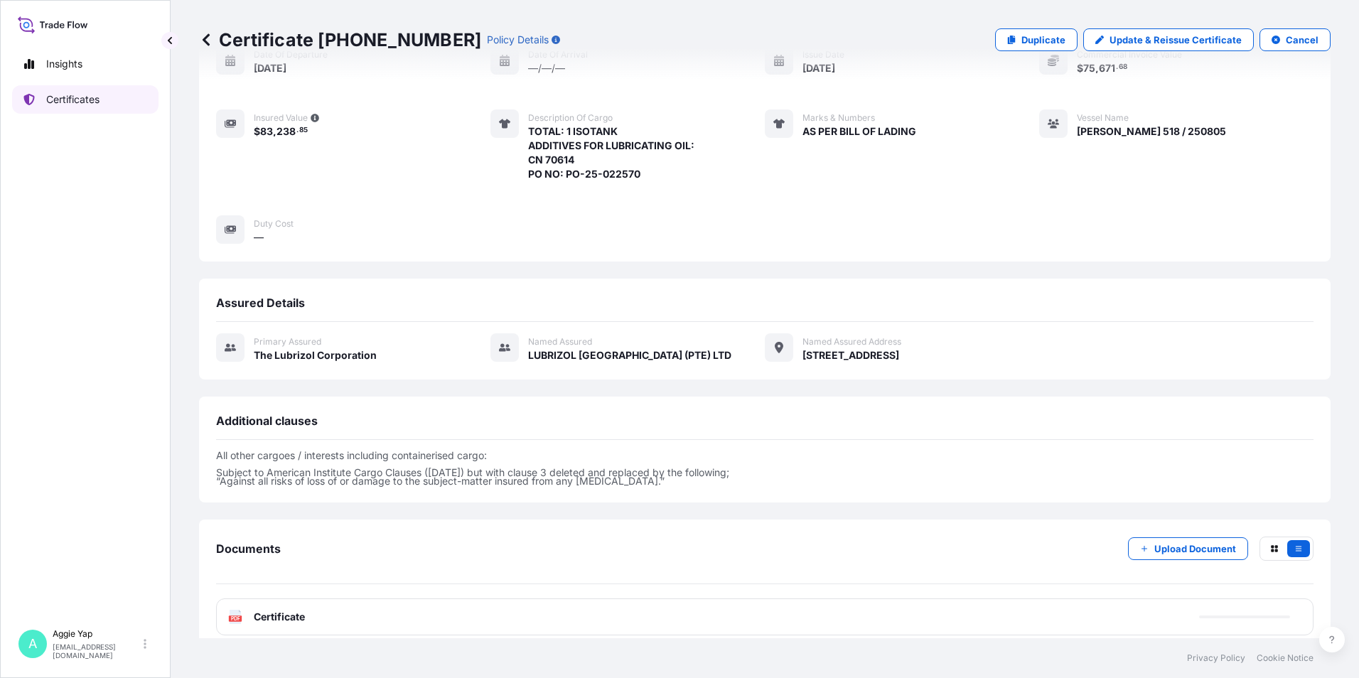
click at [91, 106] on p "Certificates" at bounding box center [72, 99] width 53 height 14
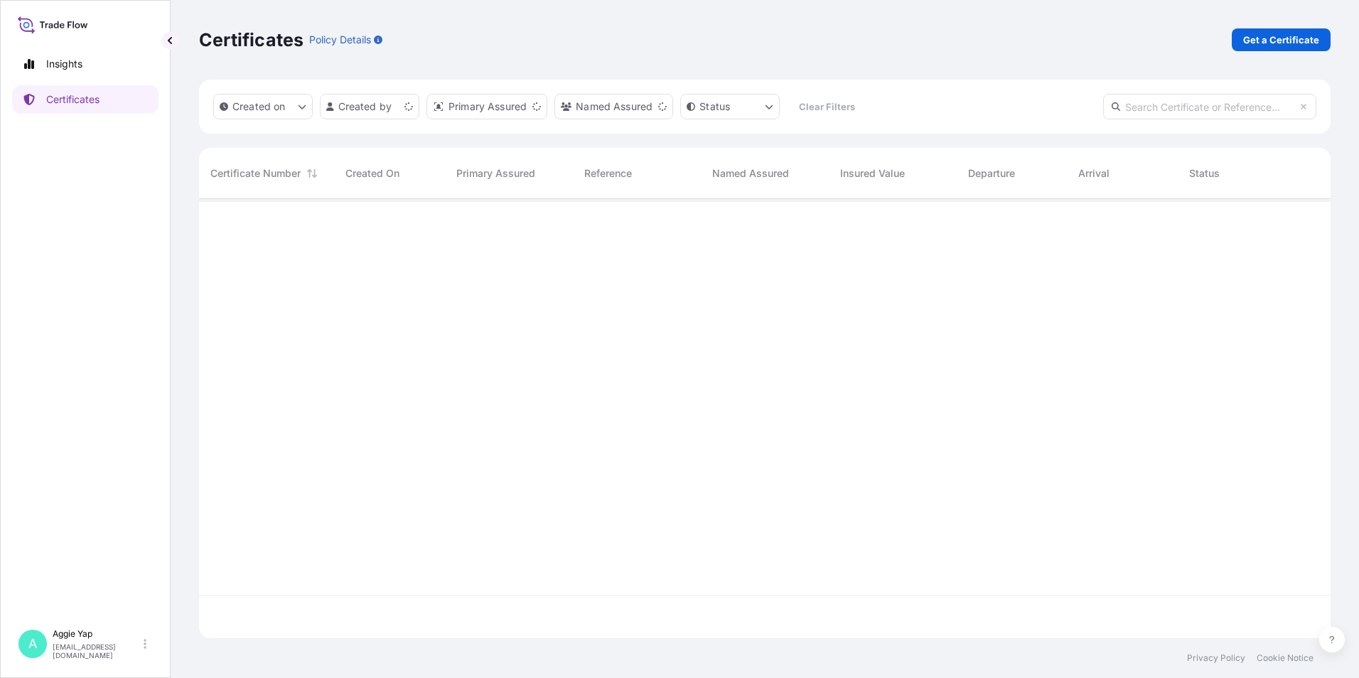
scroll to position [436, 1121]
click at [1262, 37] on p "Get a Certificate" at bounding box center [1281, 40] width 76 height 14
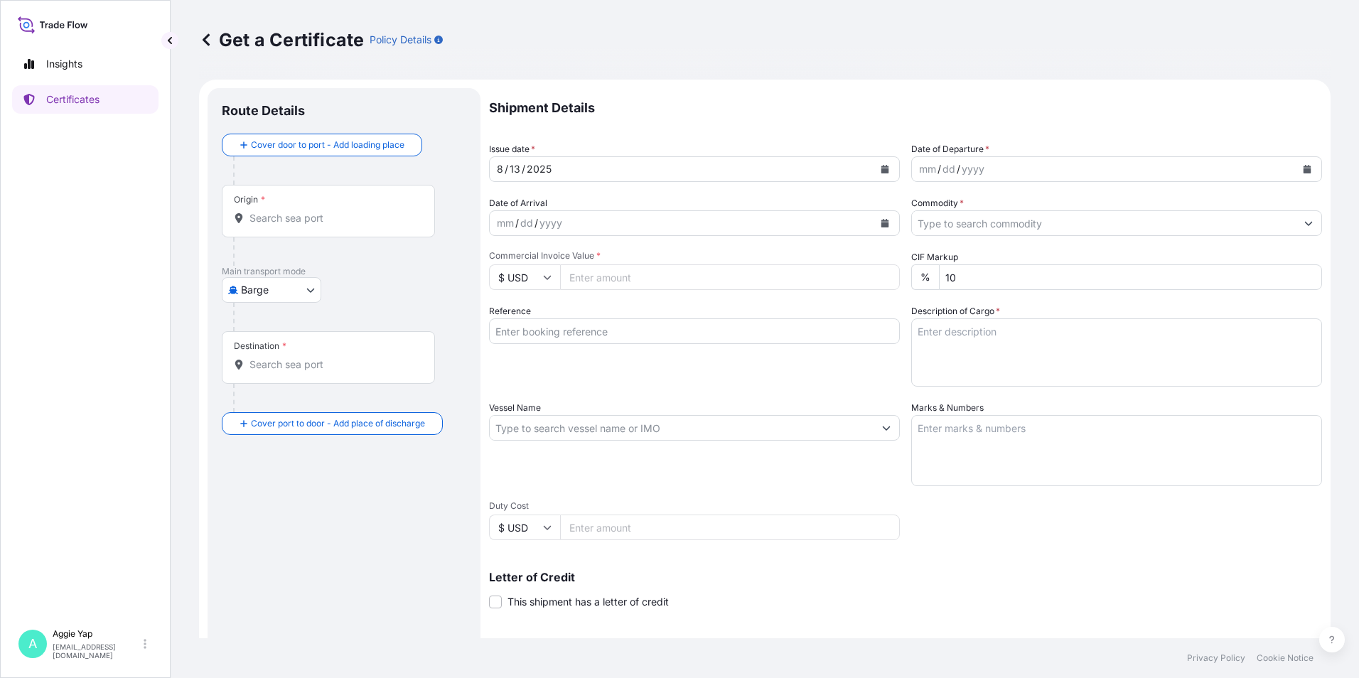
click at [251, 291] on body "Insights Certificates A [PERSON_NAME] [EMAIL_ADDRESS][DOMAIN_NAME] Get a Certif…" at bounding box center [679, 339] width 1359 height 678
click at [269, 400] on span "Ocean Vessel" at bounding box center [280, 404] width 63 height 14
select select "Ocean Vessel"
click at [281, 217] on input "Origin *" at bounding box center [333, 224] width 168 height 14
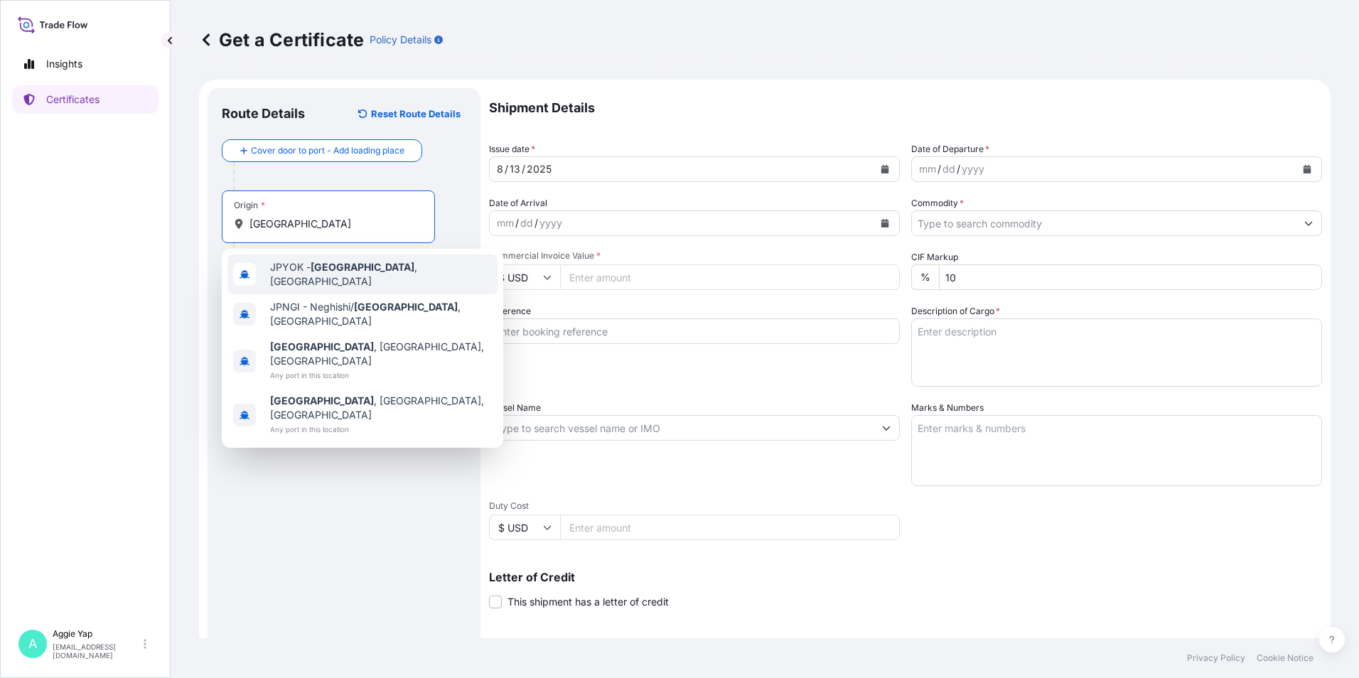
click at [313, 279] on div "JPYOK - [GEOGRAPHIC_DATA] , [GEOGRAPHIC_DATA]" at bounding box center [362, 274] width 270 height 40
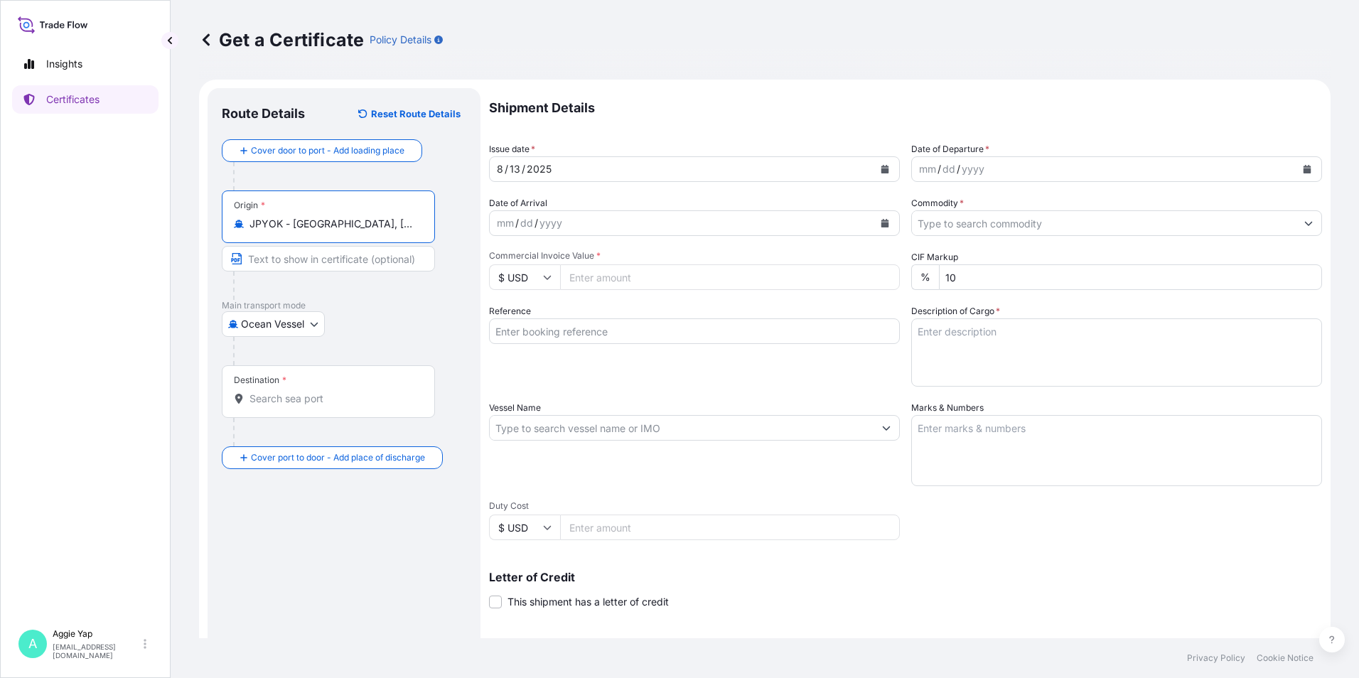
type input "JPYOK - [GEOGRAPHIC_DATA], [GEOGRAPHIC_DATA]"
click at [279, 406] on div "Destination *" at bounding box center [328, 391] width 213 height 53
click at [279, 406] on input "Destination *" at bounding box center [333, 399] width 168 height 14
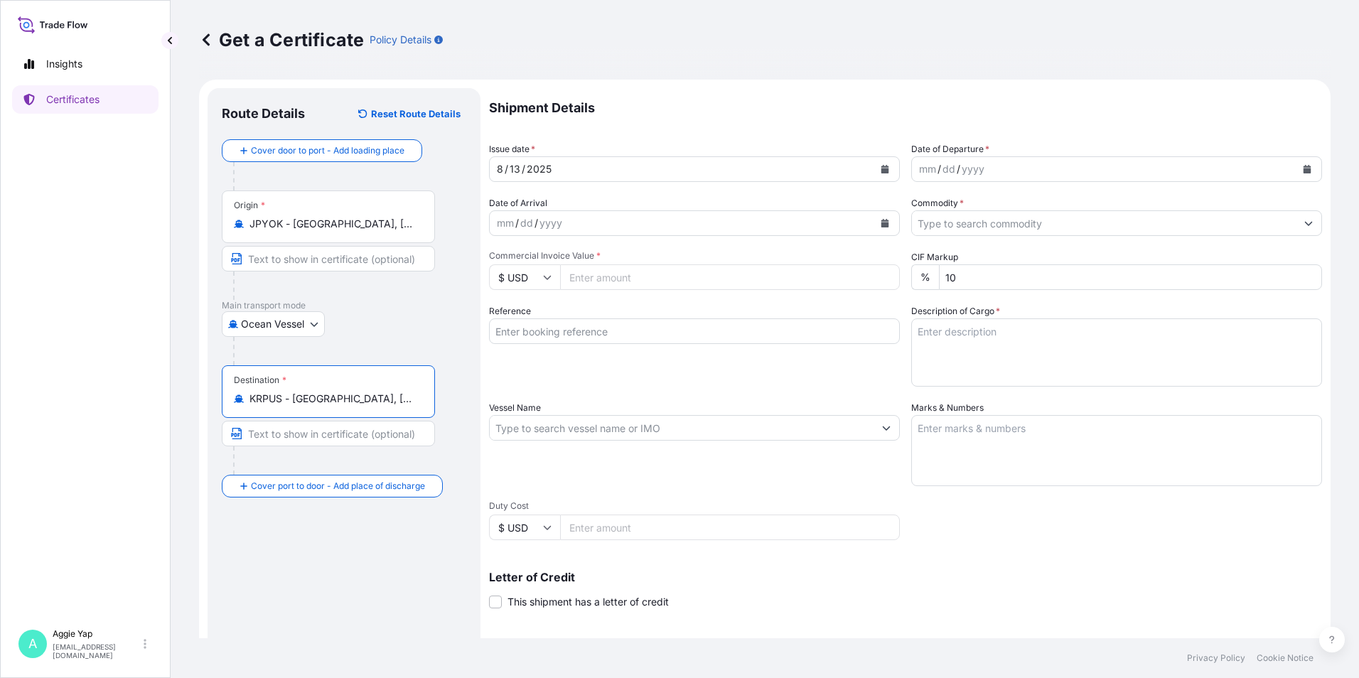
type input "KRPUS - [GEOGRAPHIC_DATA], [GEOGRAPHIC_DATA], [GEOGRAPHIC_DATA]"
click at [881, 168] on icon "Calendar" at bounding box center [885, 169] width 8 height 9
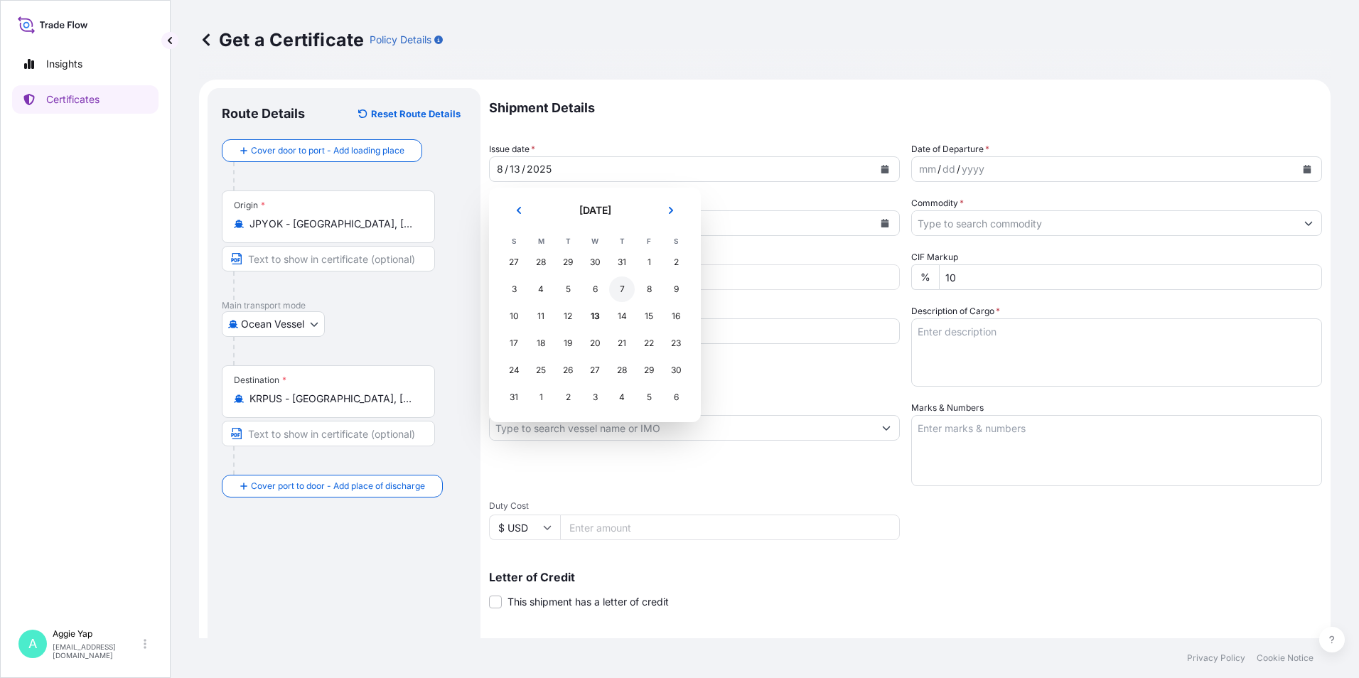
click at [620, 289] on div "7" at bounding box center [622, 289] width 26 height 26
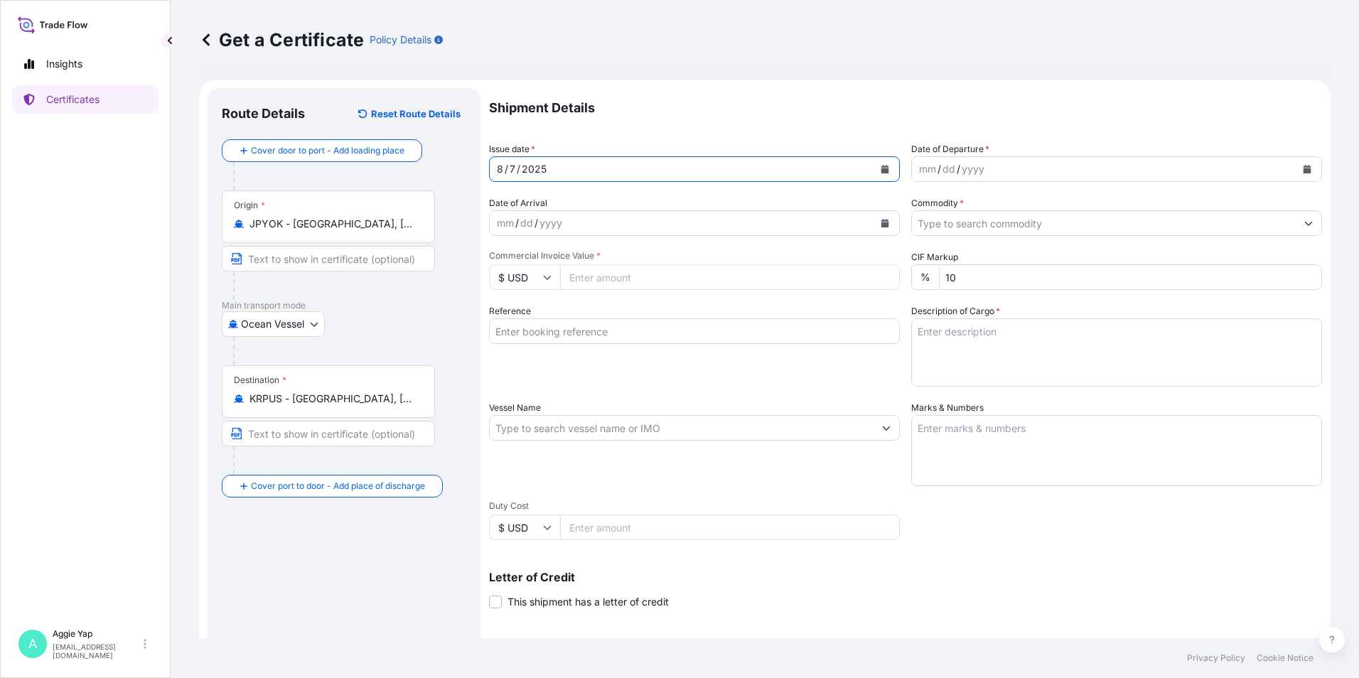
click at [1296, 168] on button "Calendar" at bounding box center [1307, 169] width 23 height 23
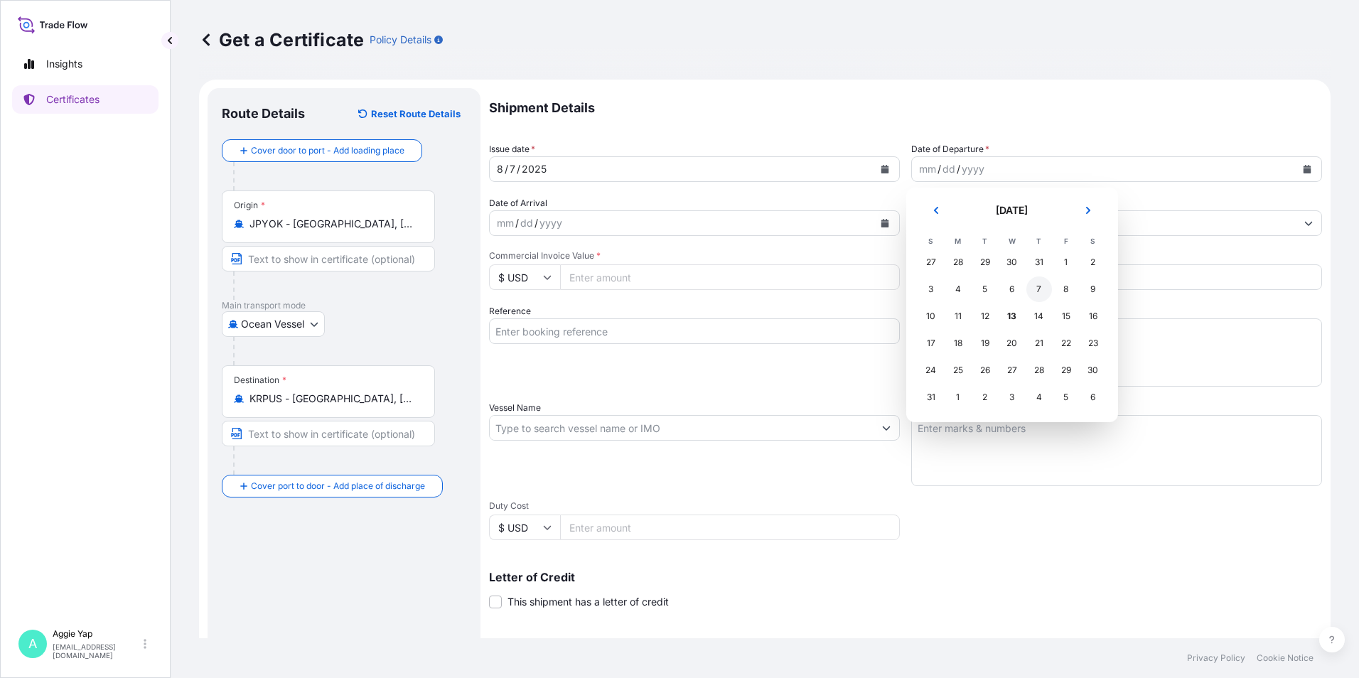
click at [1040, 288] on div "7" at bounding box center [1039, 289] width 26 height 26
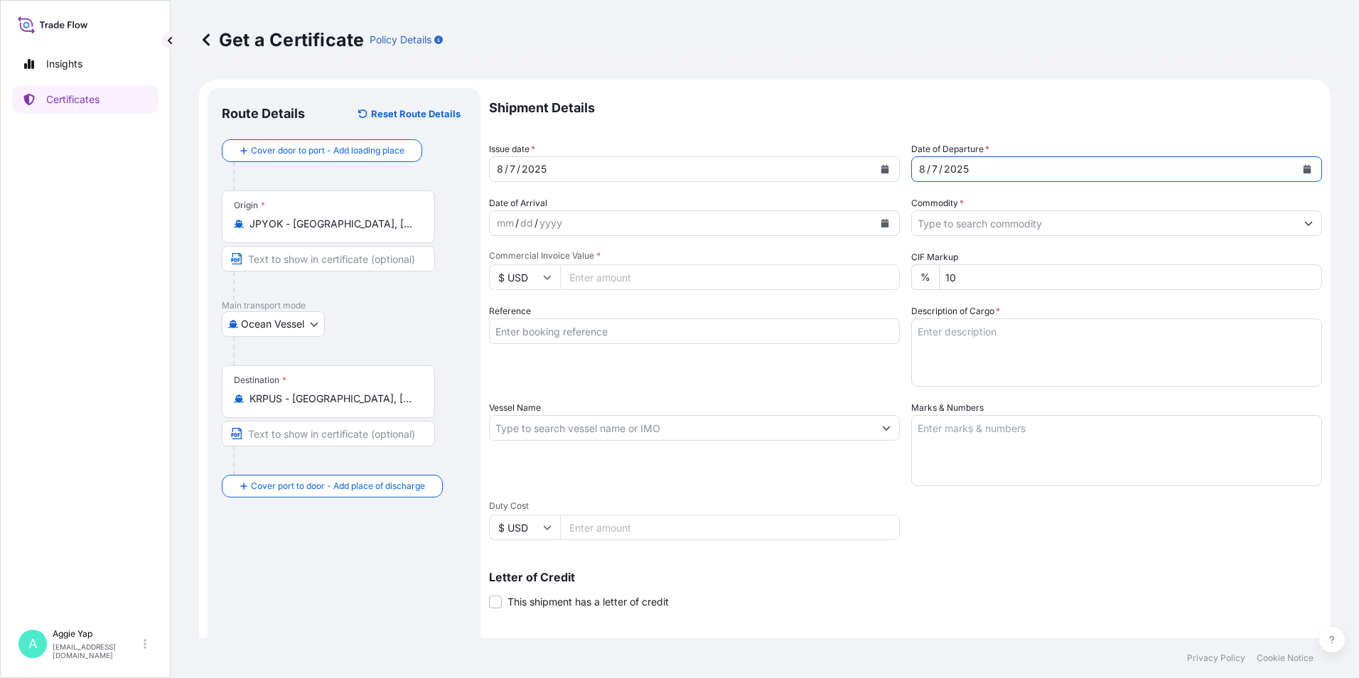
click at [968, 224] on input "Commodity *" at bounding box center [1104, 223] width 384 height 26
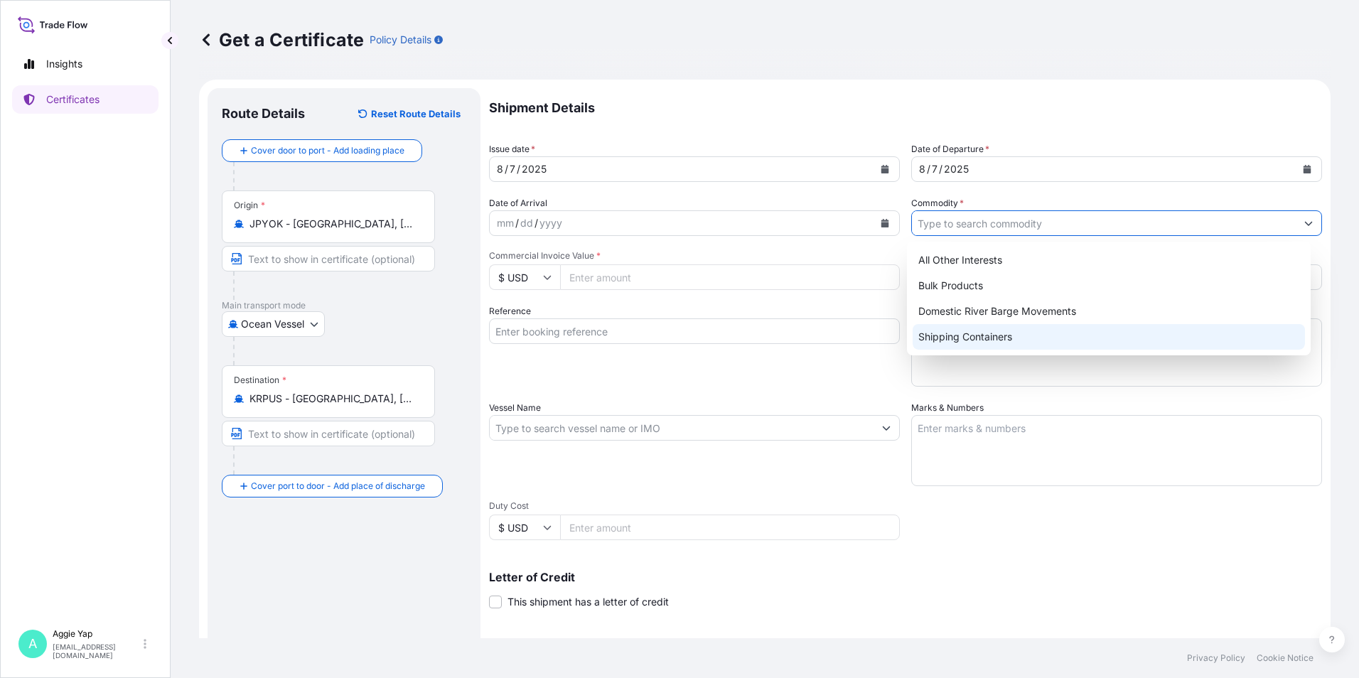
click at [959, 343] on div "Shipping Containers" at bounding box center [1109, 337] width 393 height 26
type input "Shipping Containers"
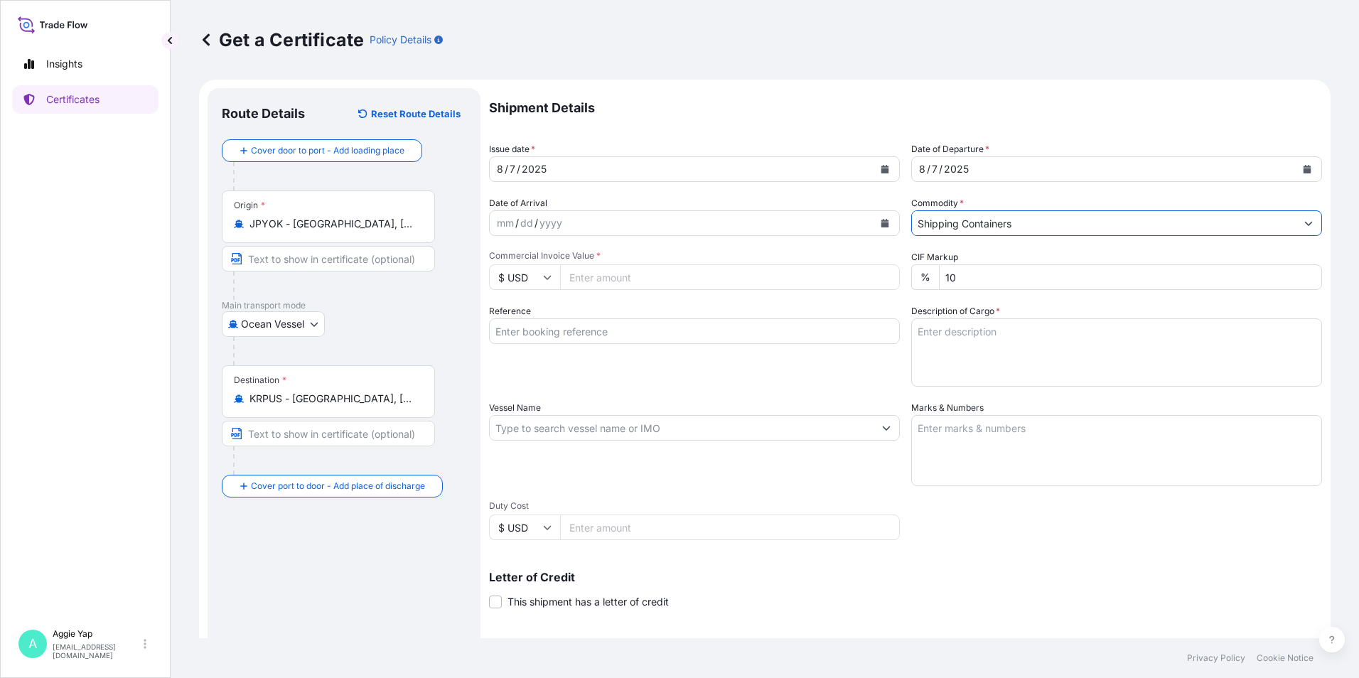
click at [694, 274] on input "Commercial Invoice Value *" at bounding box center [730, 277] width 340 height 26
type input "178432"
click at [657, 345] on div "Reference" at bounding box center [694, 345] width 411 height 82
click at [656, 335] on input "Reference" at bounding box center [694, 331] width 411 height 26
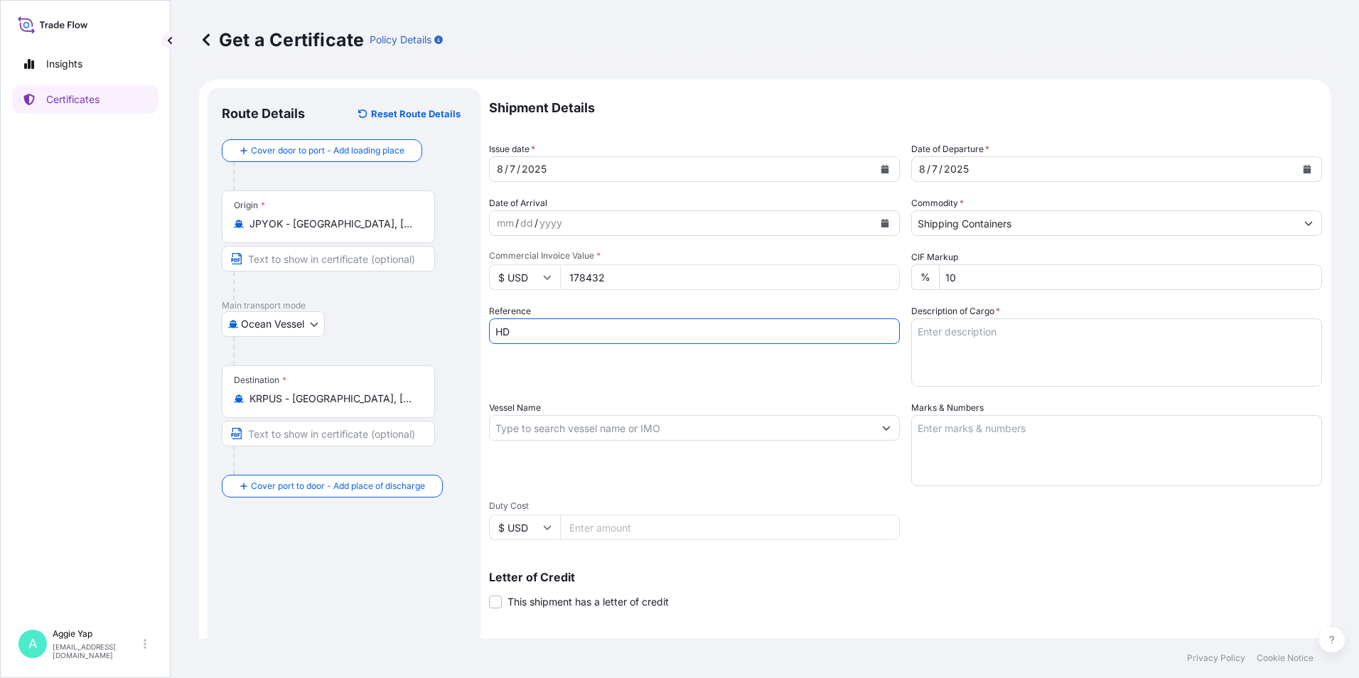
type input "HD HYUNDAI OILBANK CO LTD"
click at [738, 372] on div "Reference HD HYUNDAI OILBANK CO LTD" at bounding box center [694, 345] width 411 height 82
click at [577, 422] on input "Vessel Name" at bounding box center [682, 428] width 384 height 26
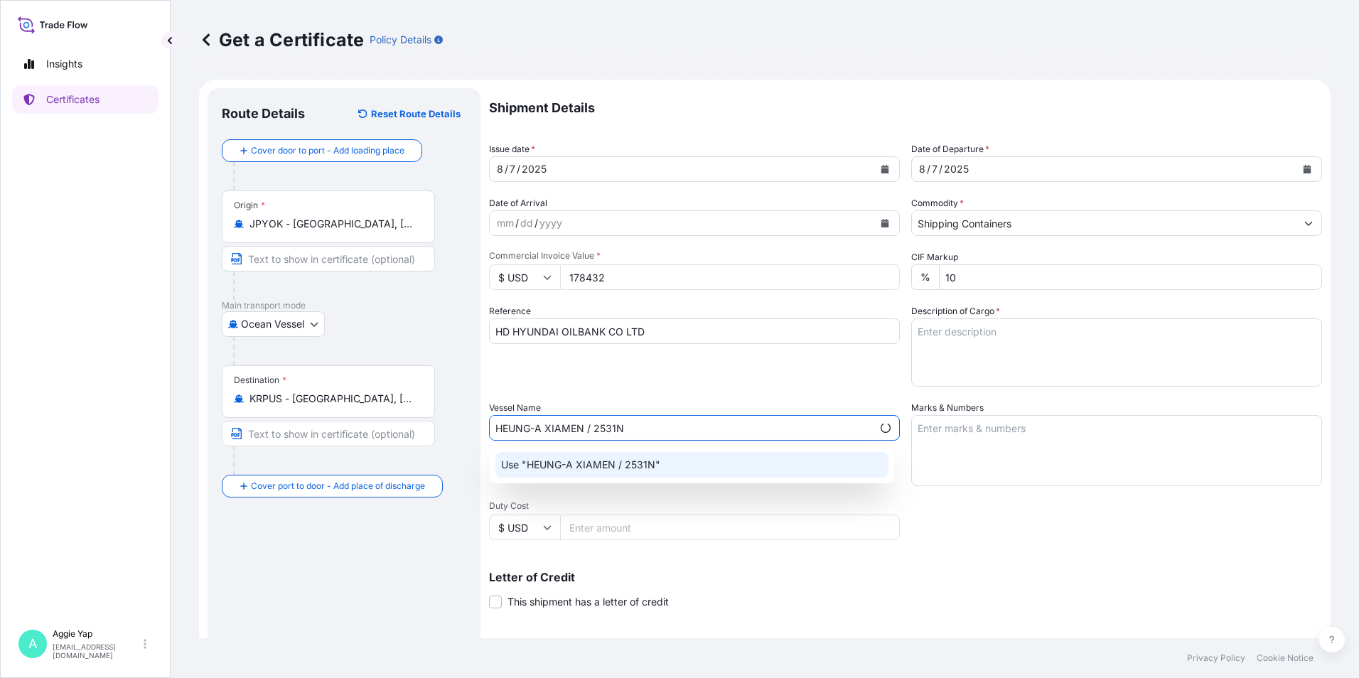
click at [665, 471] on div "Use "HEUNG-A XIAMEN / 2531N"" at bounding box center [691, 465] width 393 height 26
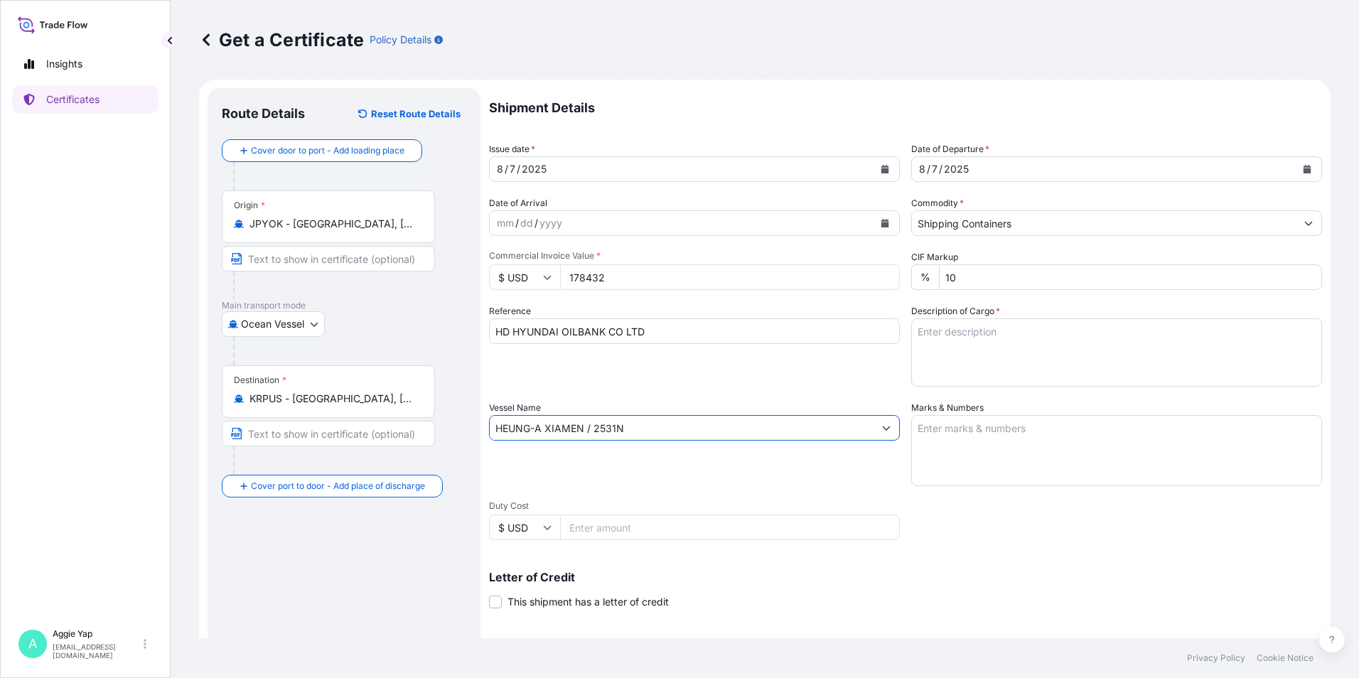
type input "HEUNG-A XIAMEN / 2531N"
click at [1022, 423] on textarea "Marks & Numbers" at bounding box center [1116, 450] width 411 height 71
type textarea "AS PER BILL OF LADING"
click at [1014, 355] on textarea "Description of Cargo *" at bounding box center [1116, 352] width 411 height 68
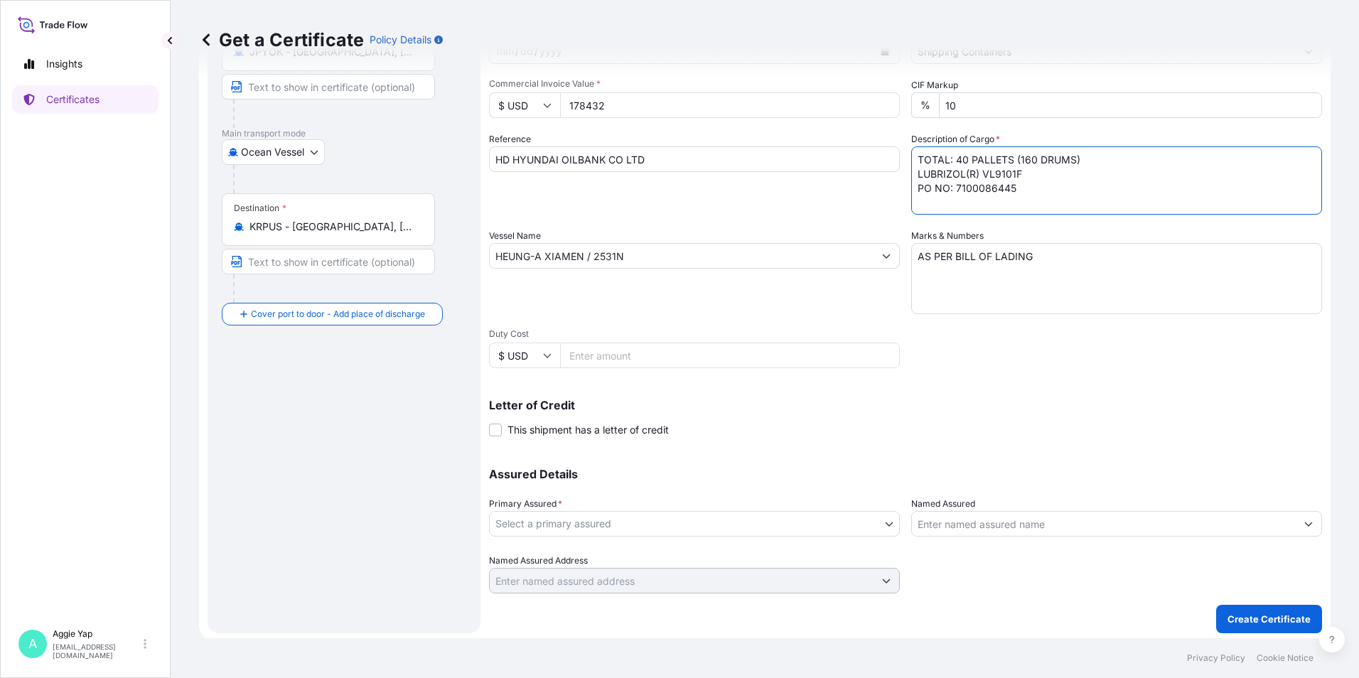
scroll to position [176, 0]
type textarea "TOTAL: 40 PALLETS (160 DRUMS) LUBRIZOL(R) VL9101F PO NO: 7100086445"
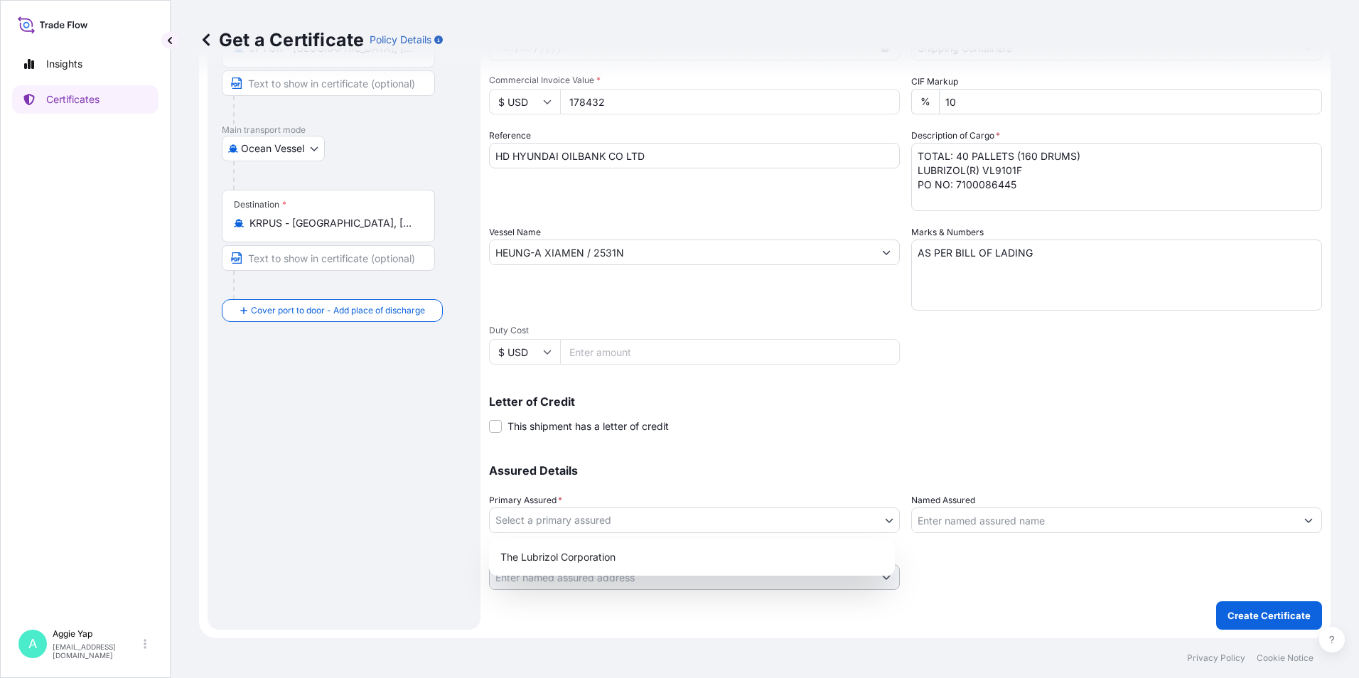
click at [584, 516] on body "Insights Certificates A [PERSON_NAME] [EMAIL_ADDRESS][DOMAIN_NAME] Get a Certif…" at bounding box center [679, 339] width 1359 height 678
click at [561, 546] on div "The Lubrizol Corporation" at bounding box center [692, 557] width 394 height 26
select select "31566"
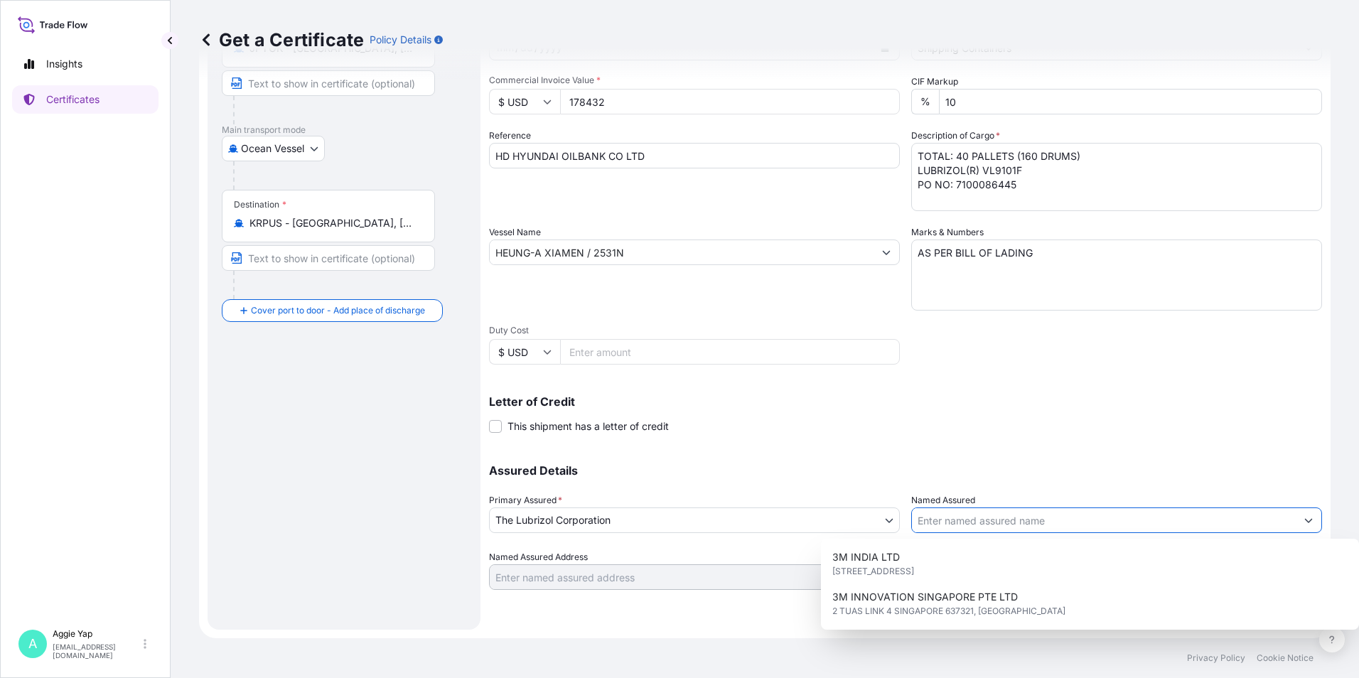
click at [932, 527] on input "Named Assured" at bounding box center [1104, 520] width 384 height 26
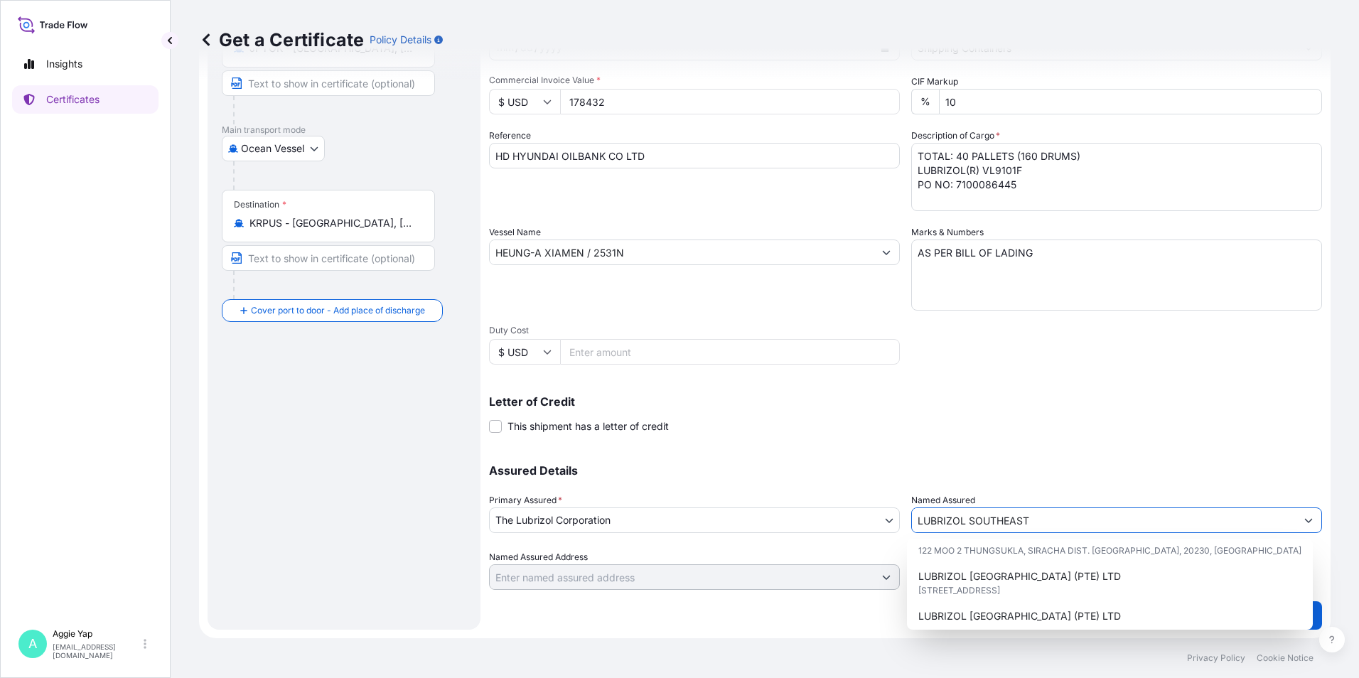
scroll to position [71, 0]
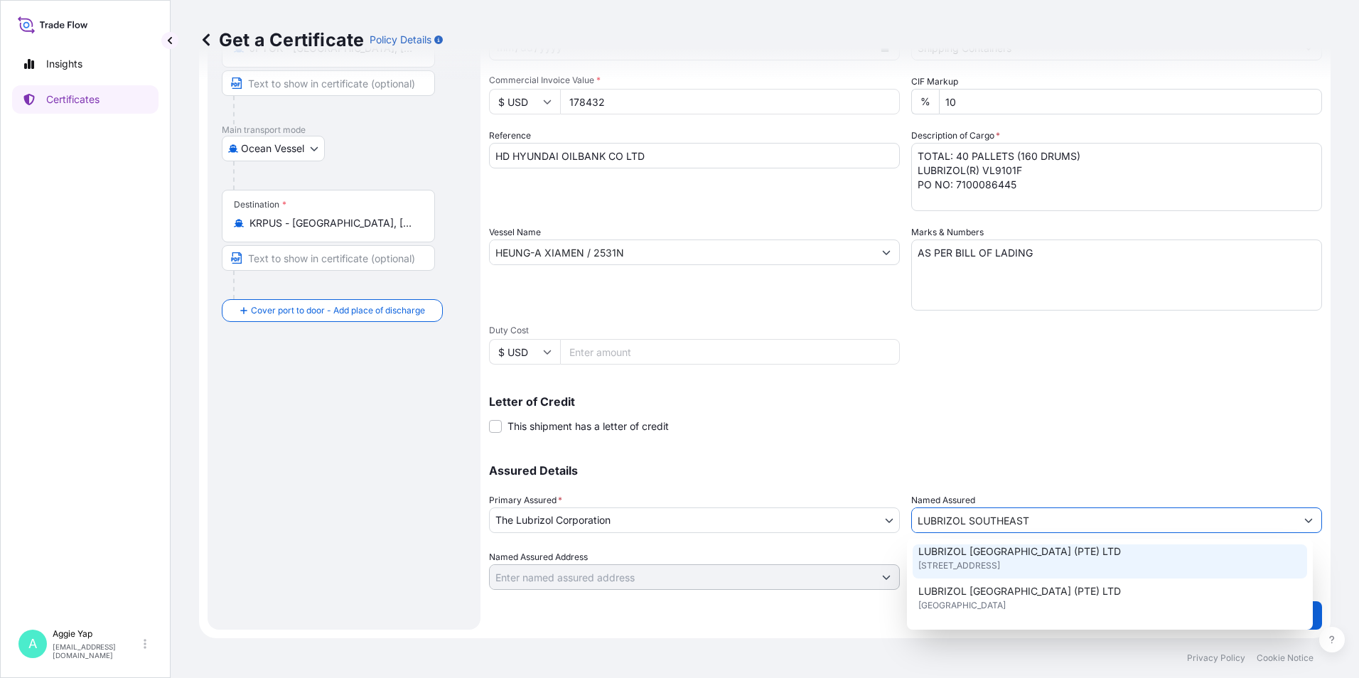
click at [1000, 561] on span "[STREET_ADDRESS]" at bounding box center [959, 566] width 82 height 14
type input "LUBRIZOL [GEOGRAPHIC_DATA] (PTE) LTD"
type input "[STREET_ADDRESS]"
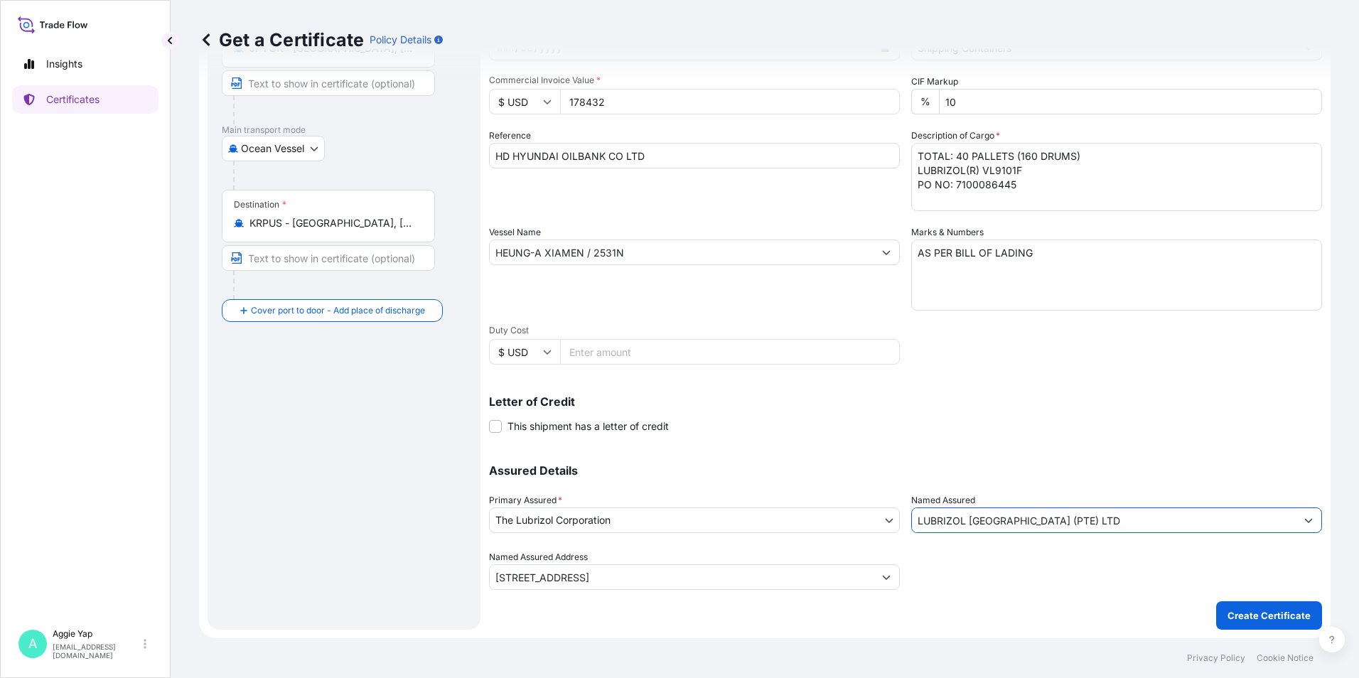
type input "LUBRIZOL [GEOGRAPHIC_DATA] (PTE) LTD"
click at [1035, 432] on div "Letter of Credit This shipment has a letter of credit Letter of credit * Letter…" at bounding box center [905, 415] width 833 height 38
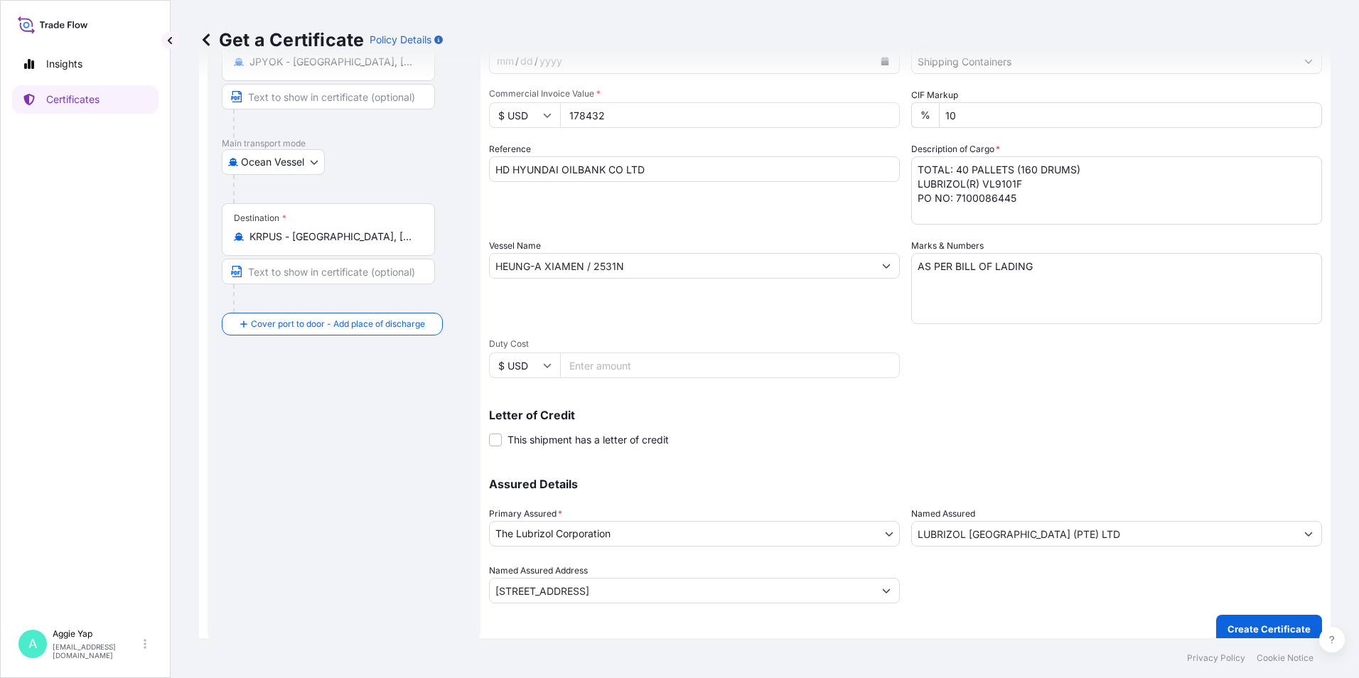
scroll to position [176, 0]
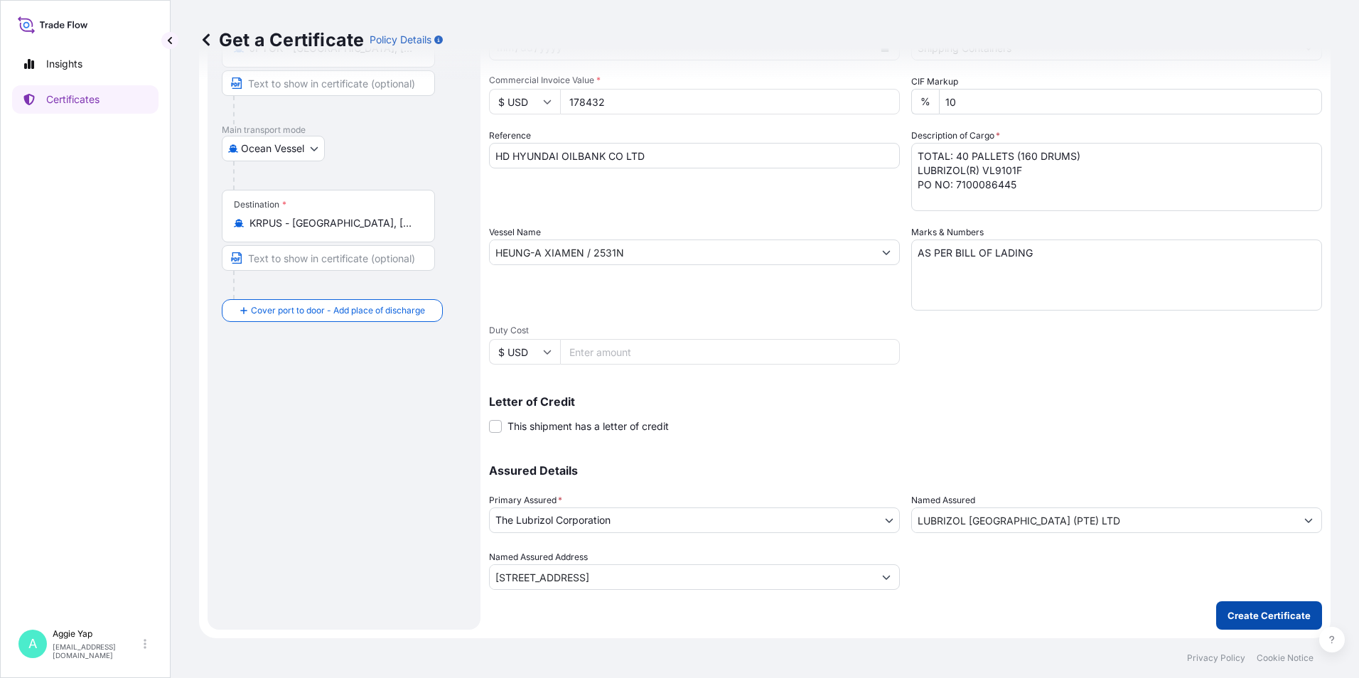
click at [1227, 620] on p "Create Certificate" at bounding box center [1268, 615] width 83 height 14
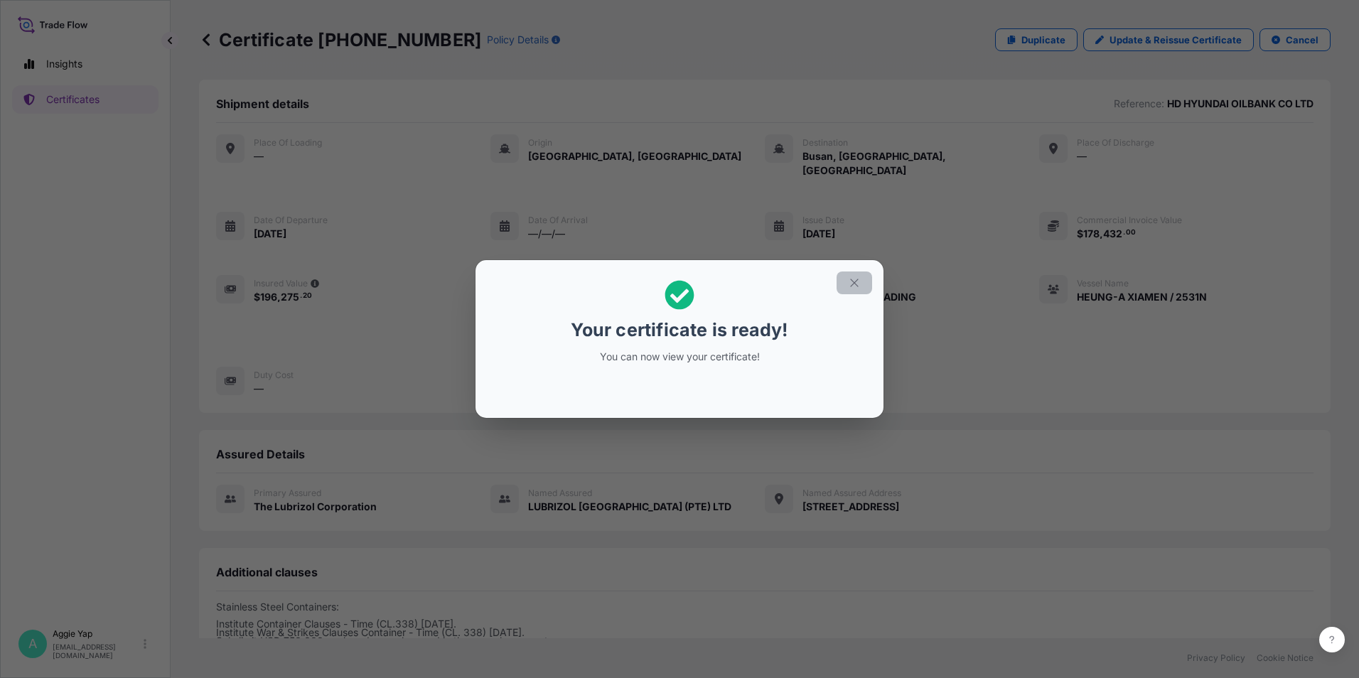
click at [860, 279] on icon "button" at bounding box center [854, 282] width 13 height 13
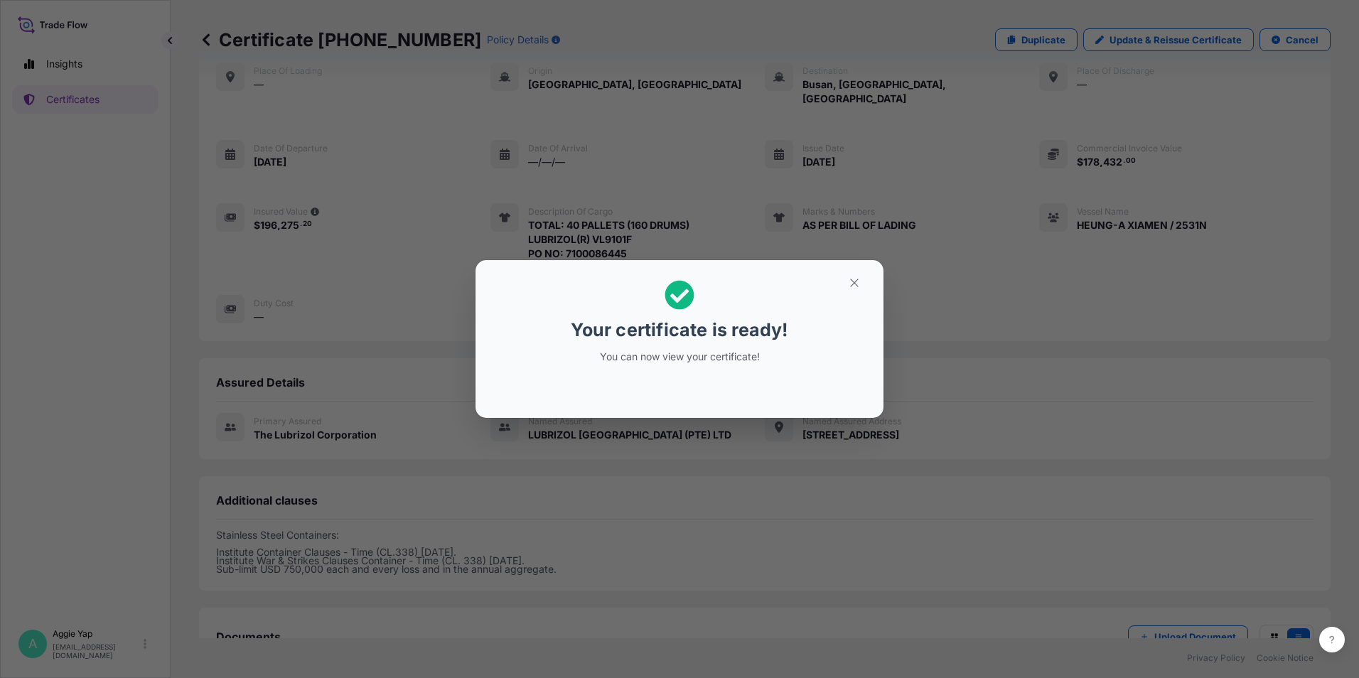
scroll to position [160, 0]
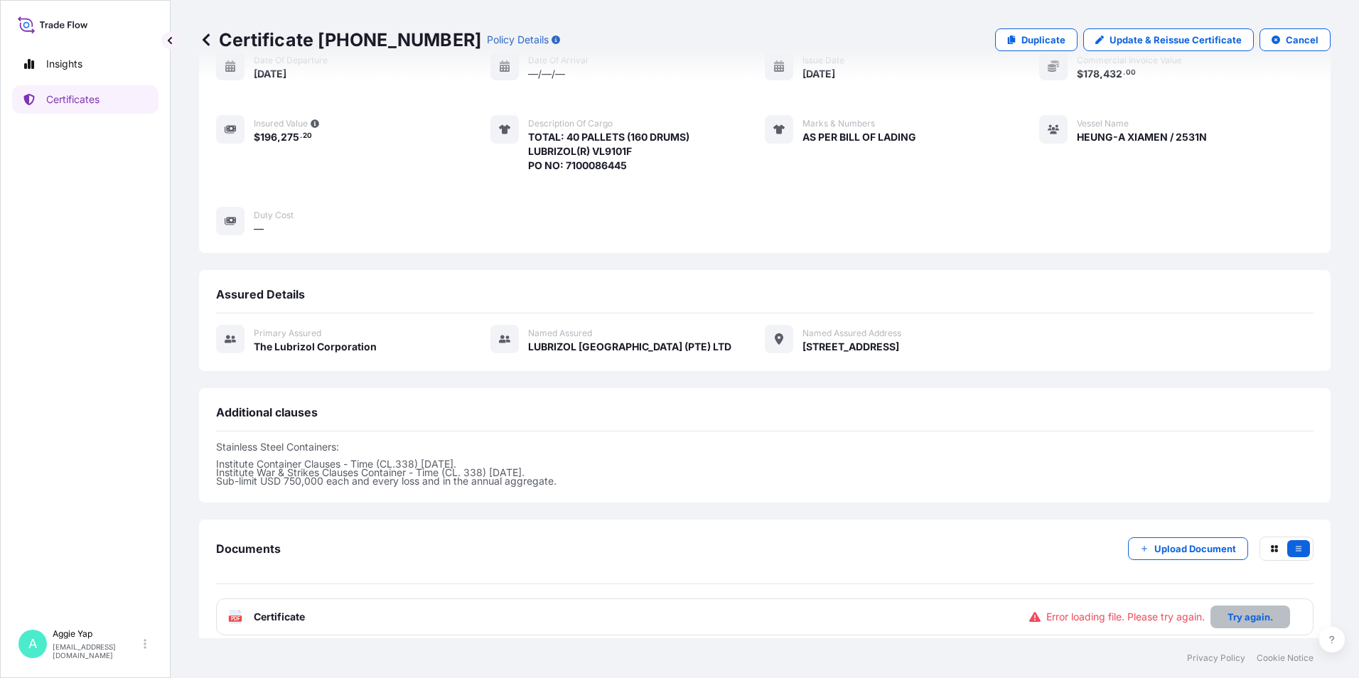
click at [1228, 606] on button "Try again." at bounding box center [1250, 617] width 80 height 23
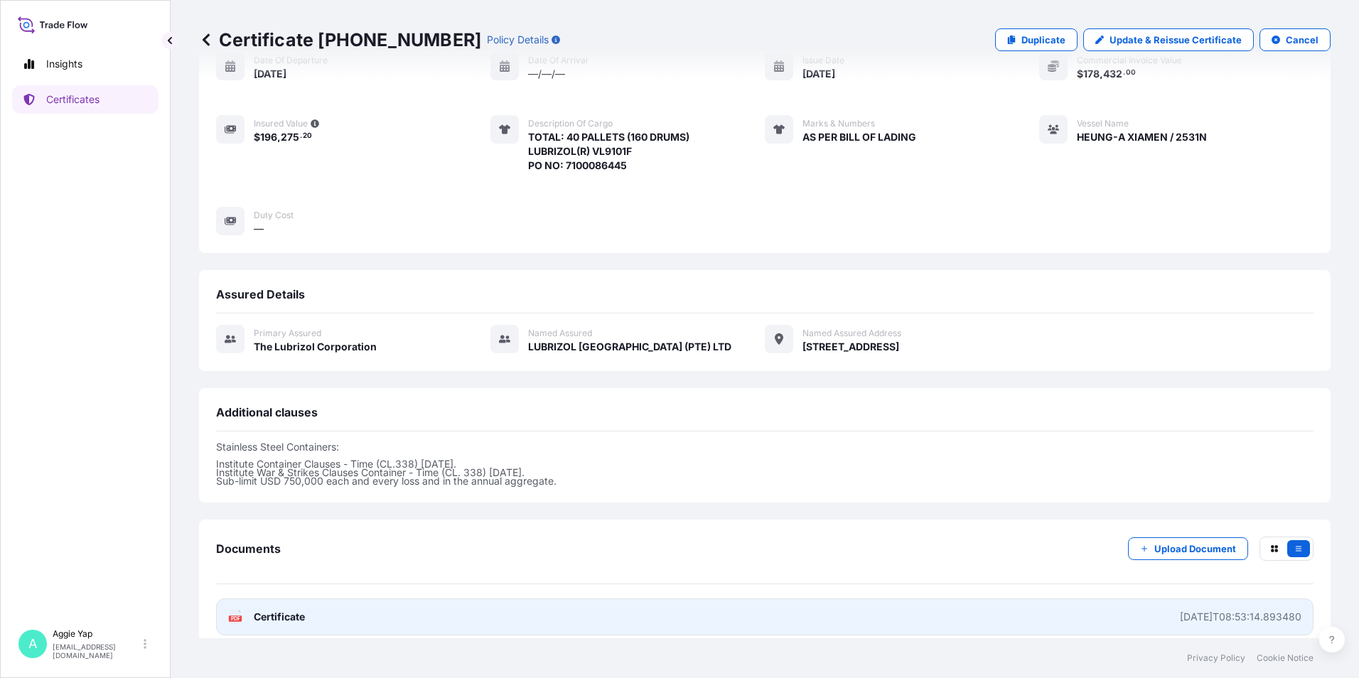
click at [660, 603] on link "PDF Certificate [DATE]T08:53:14.893480" at bounding box center [764, 616] width 1097 height 37
